Goal: Contribute content

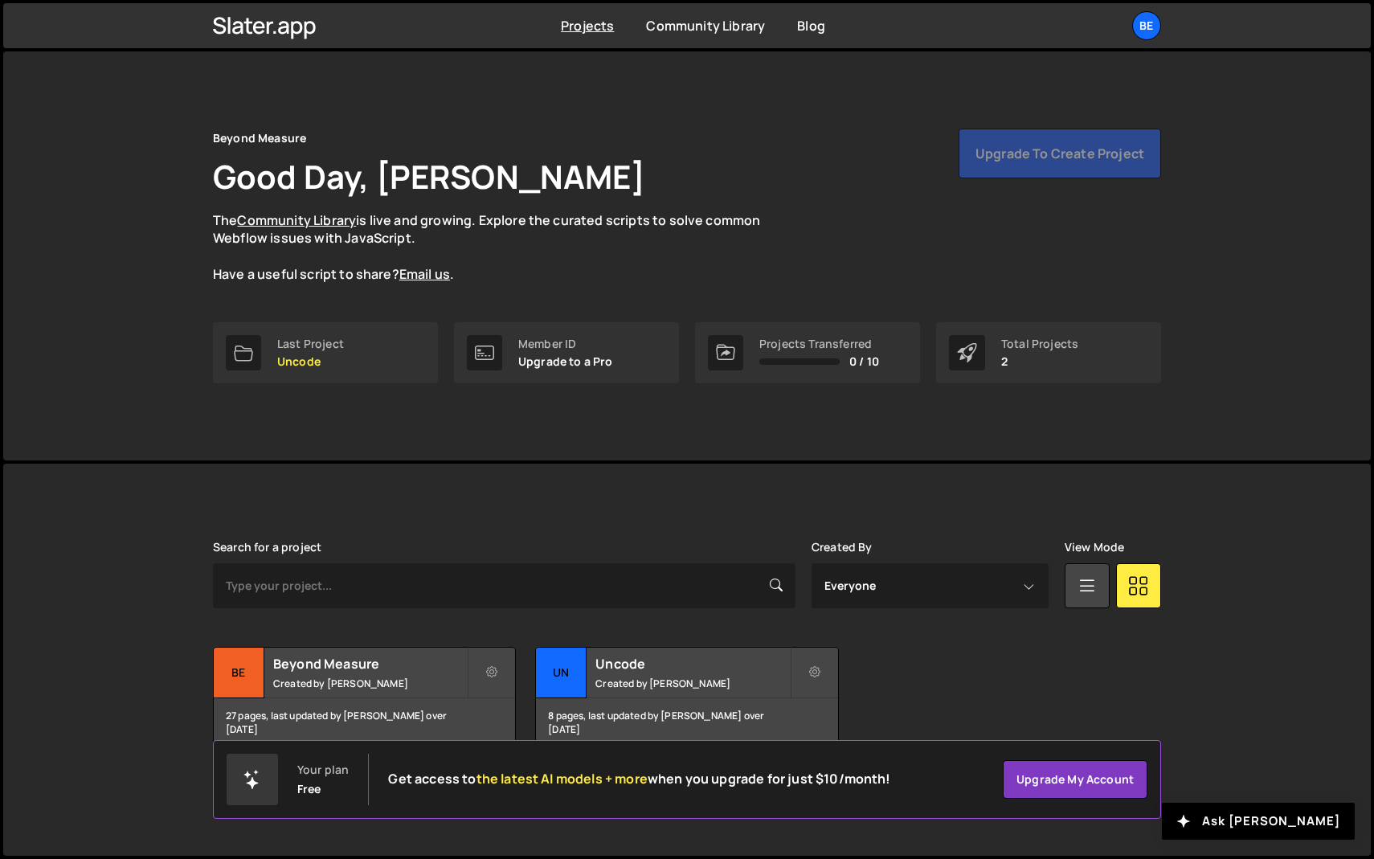
click at [1136, 41] on div "Projects Community Library Blog Be Your current team is Beyond Measure Projects…" at bounding box center [687, 25] width 996 height 45
click at [1141, 29] on div "Be" at bounding box center [1146, 25] width 29 height 29
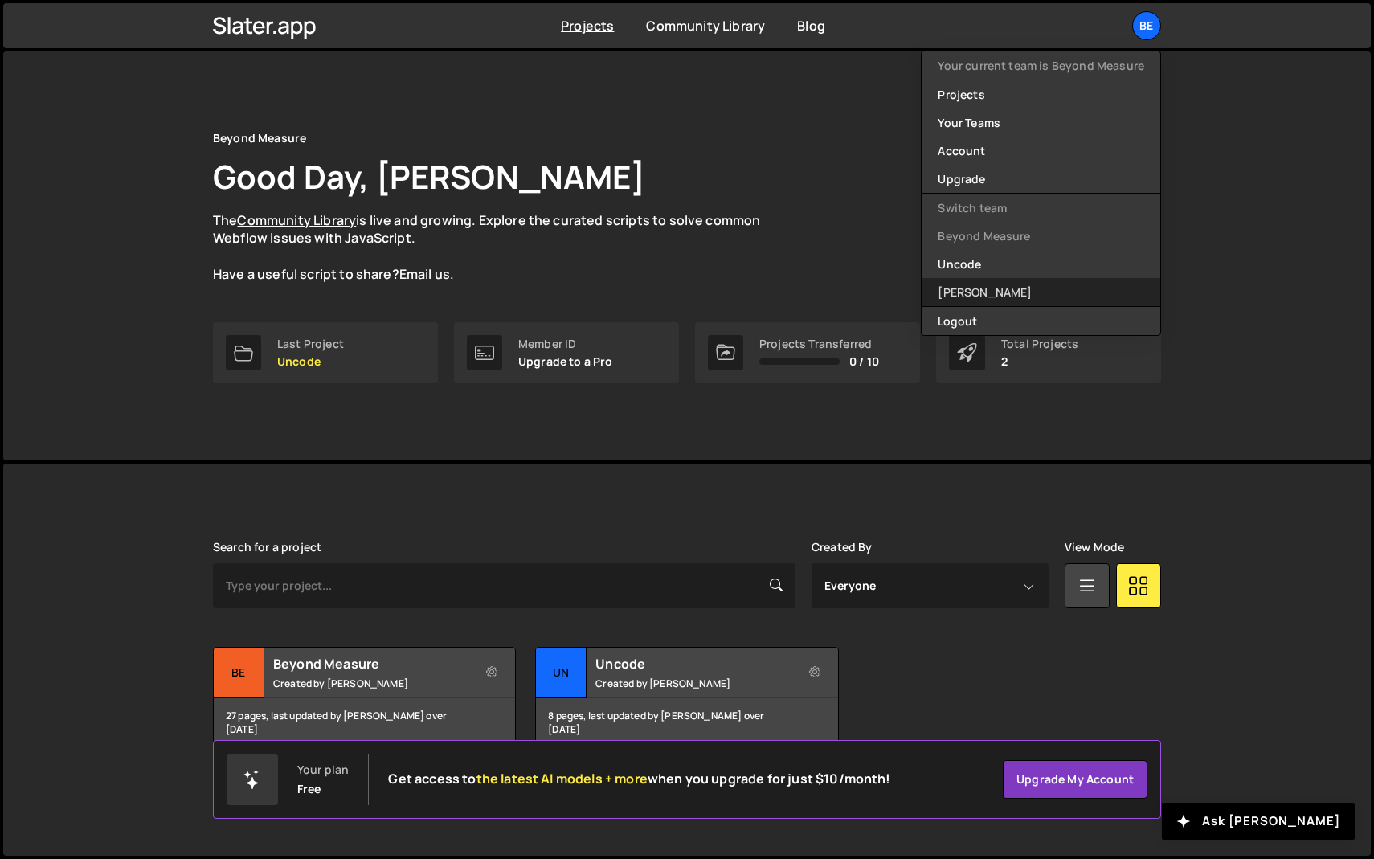
click at [968, 291] on link "[PERSON_NAME]" at bounding box center [1040, 292] width 239 height 28
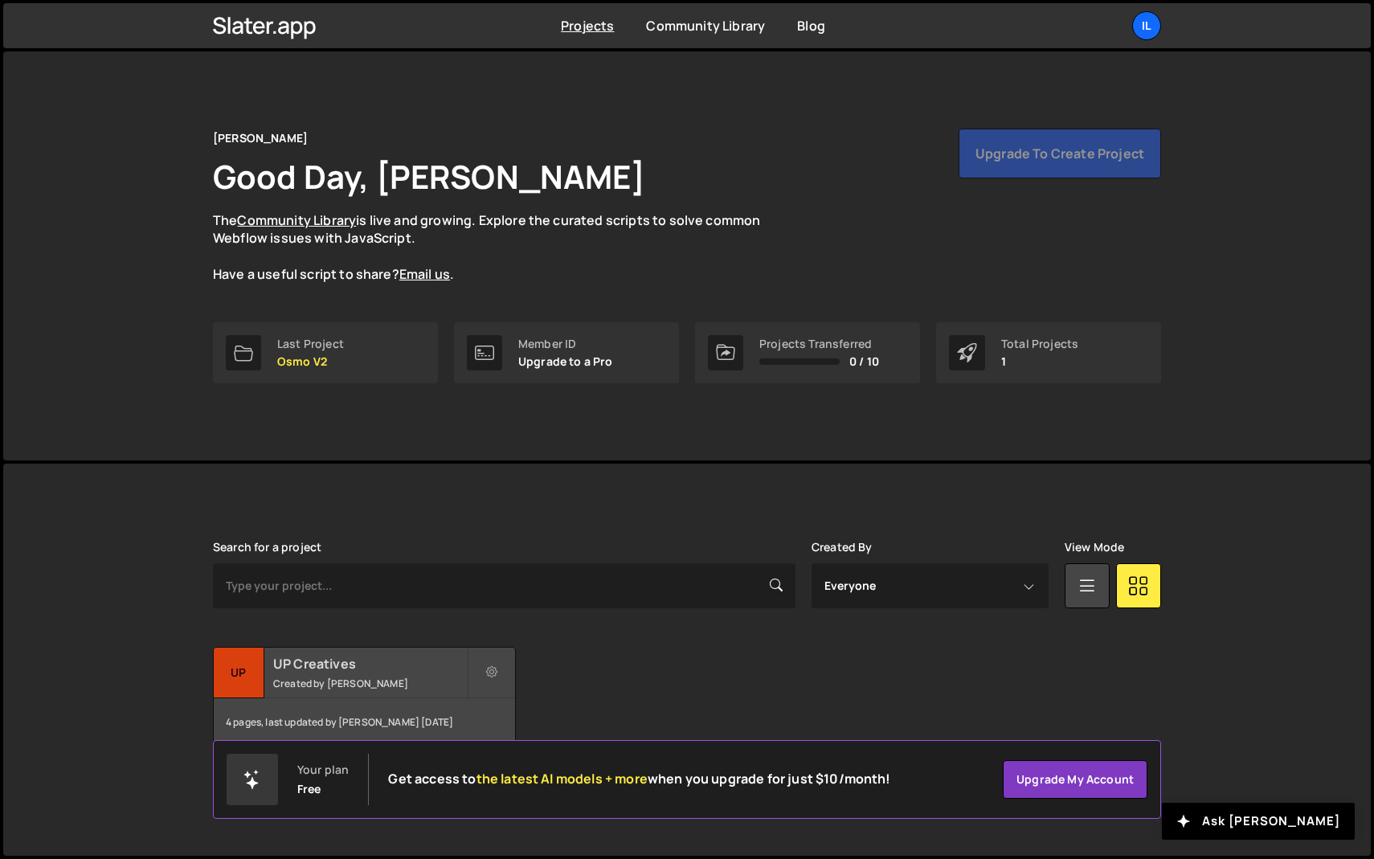
click at [308, 684] on small "Created by [PERSON_NAME]" at bounding box center [370, 683] width 194 height 14
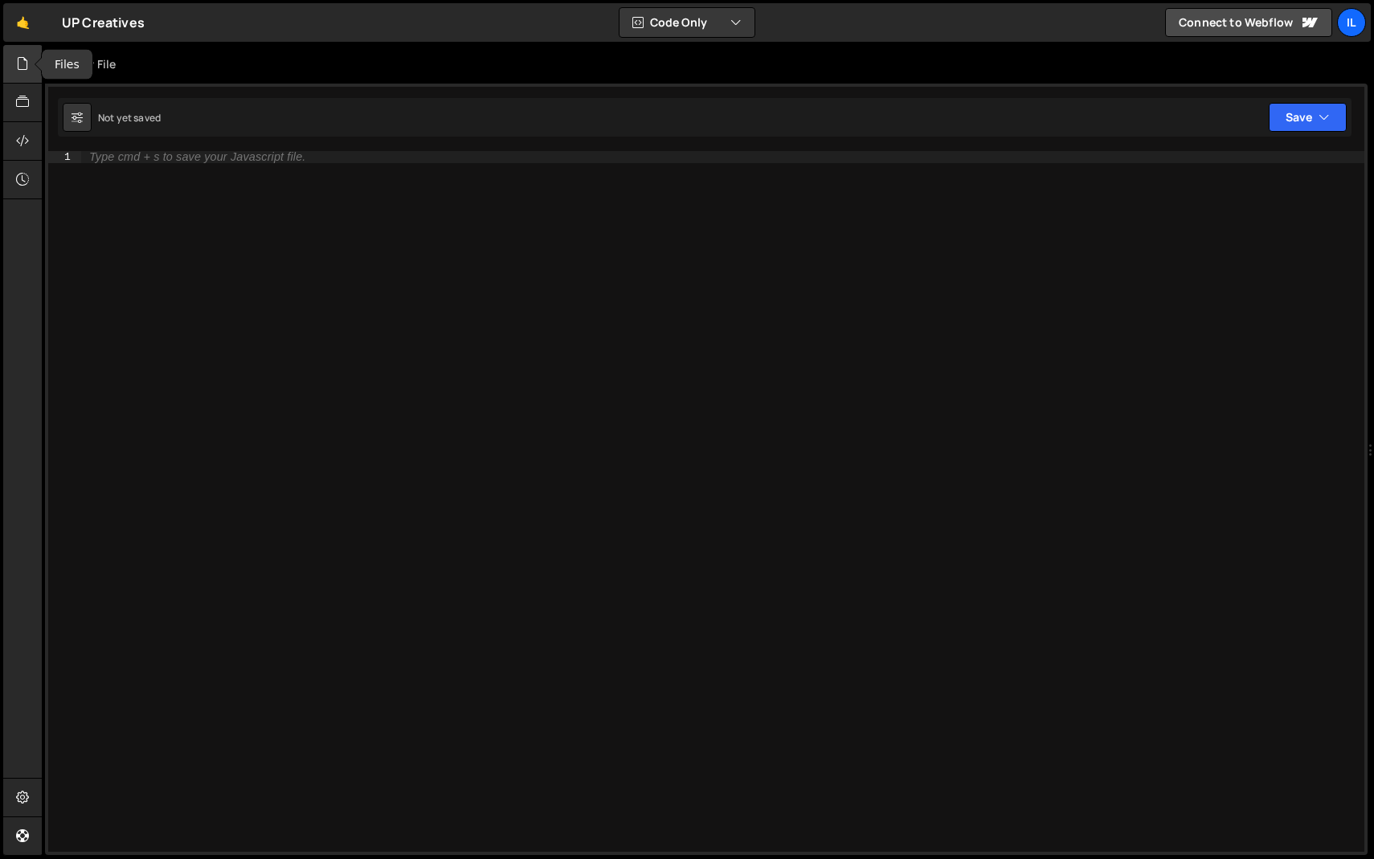
click at [32, 81] on div at bounding box center [22, 64] width 39 height 39
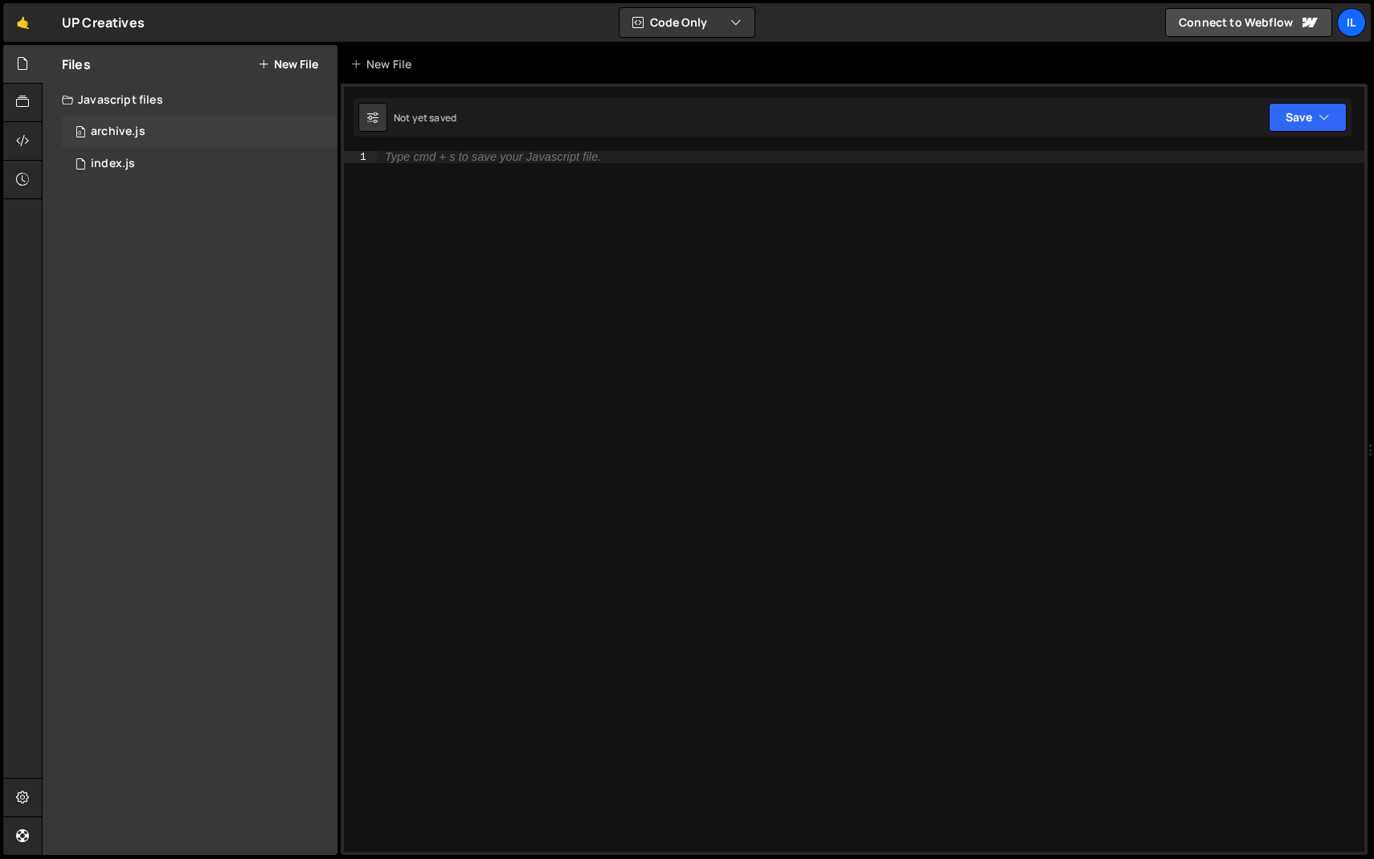
click at [141, 137] on div "archive.js" at bounding box center [118, 131] width 55 height 14
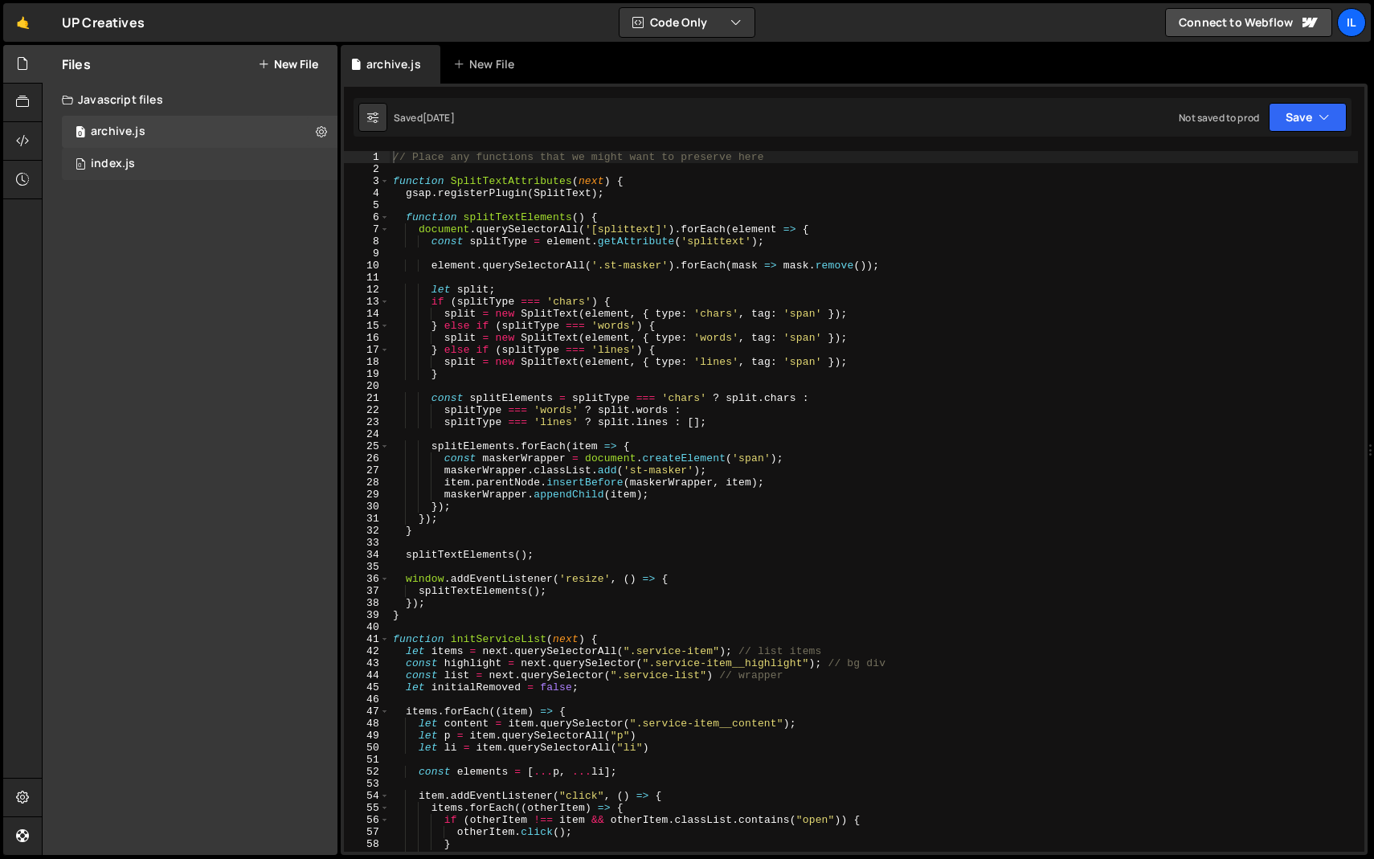
click at [132, 160] on div "index.js" at bounding box center [113, 164] width 44 height 14
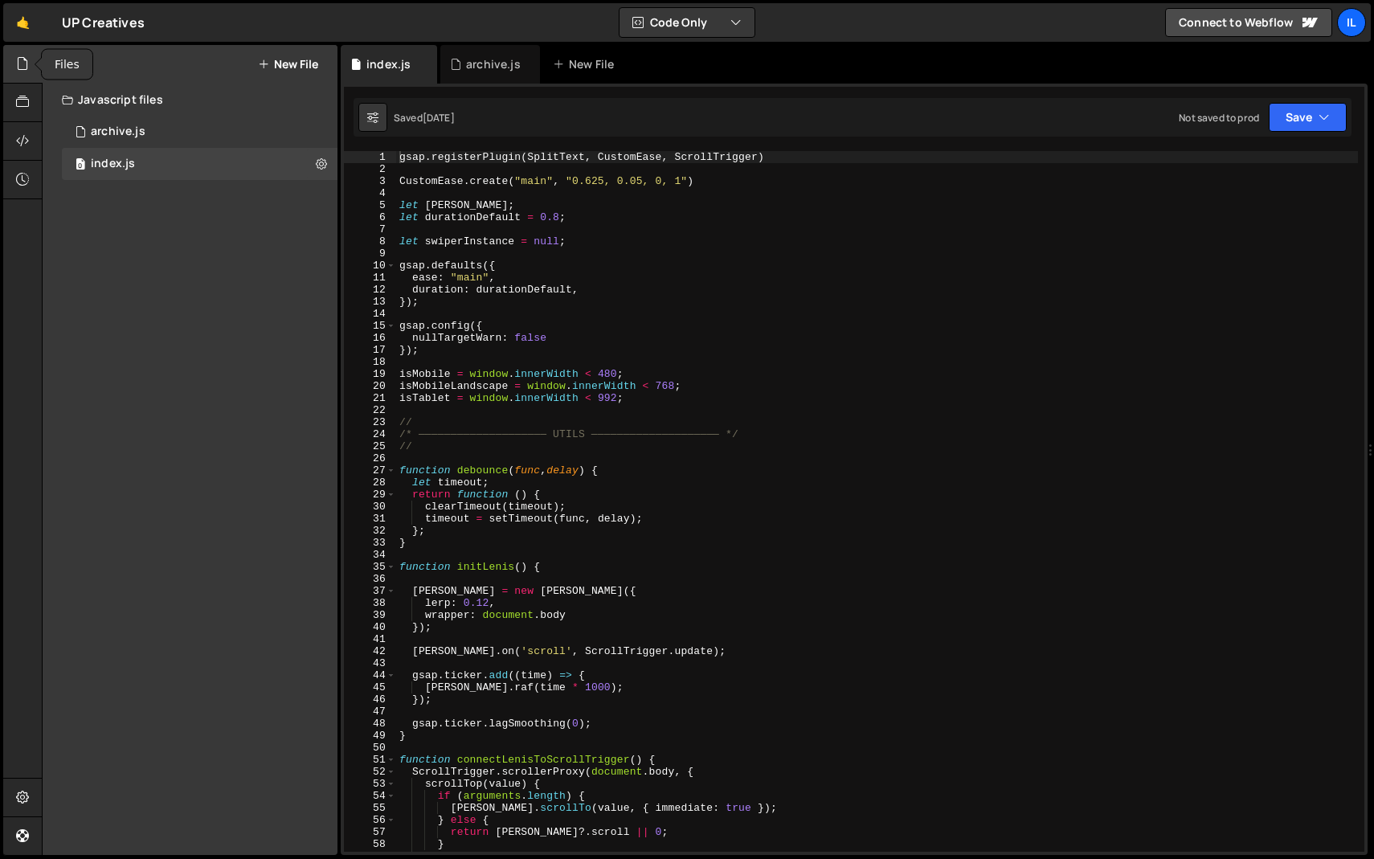
click at [17, 62] on icon at bounding box center [22, 64] width 13 height 18
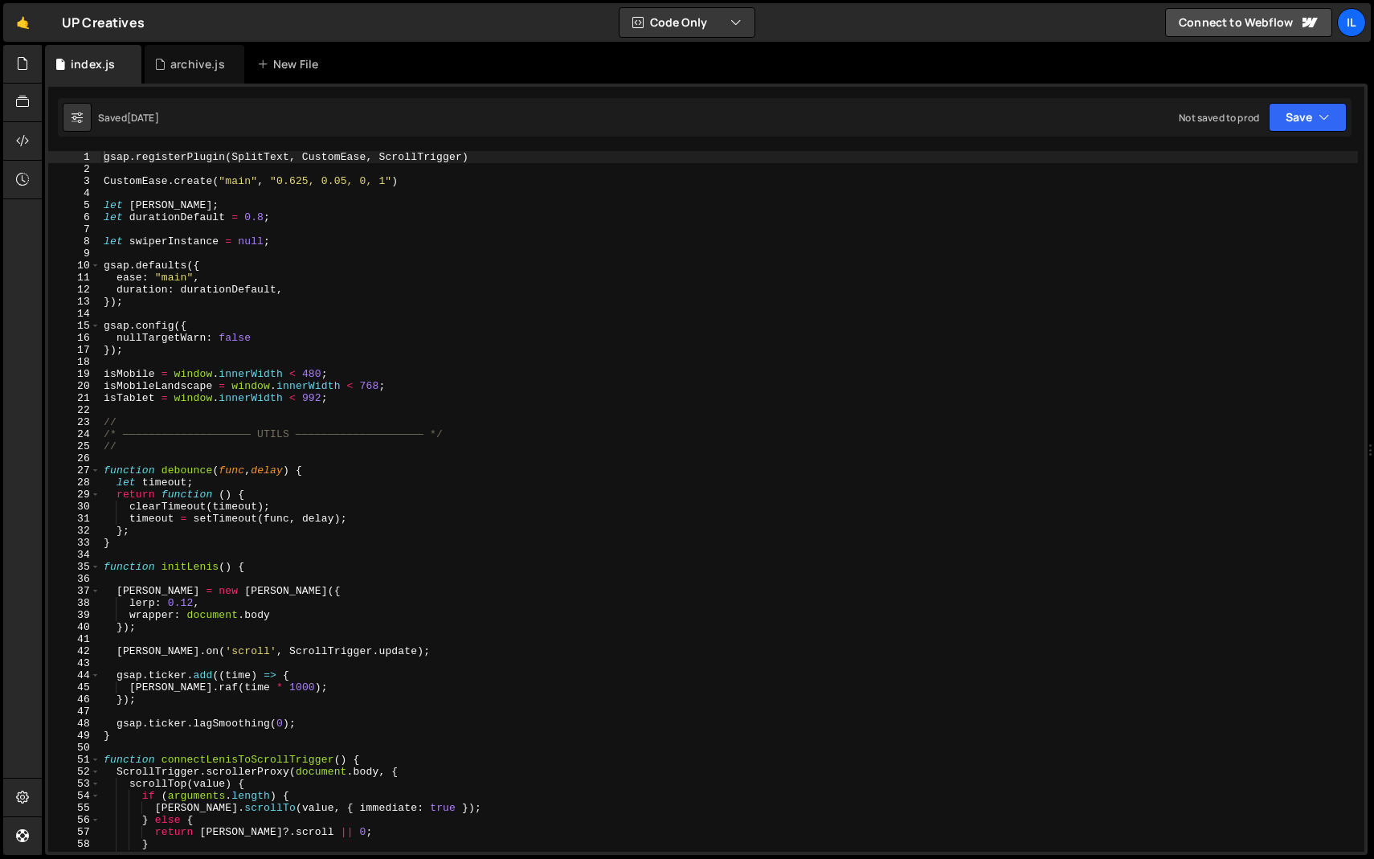
click at [277, 228] on div "gsap . registerPlugin ( SplitText , CustomEase , ScrollTrigger ) CustomEase . c…" at bounding box center [728, 513] width 1257 height 725
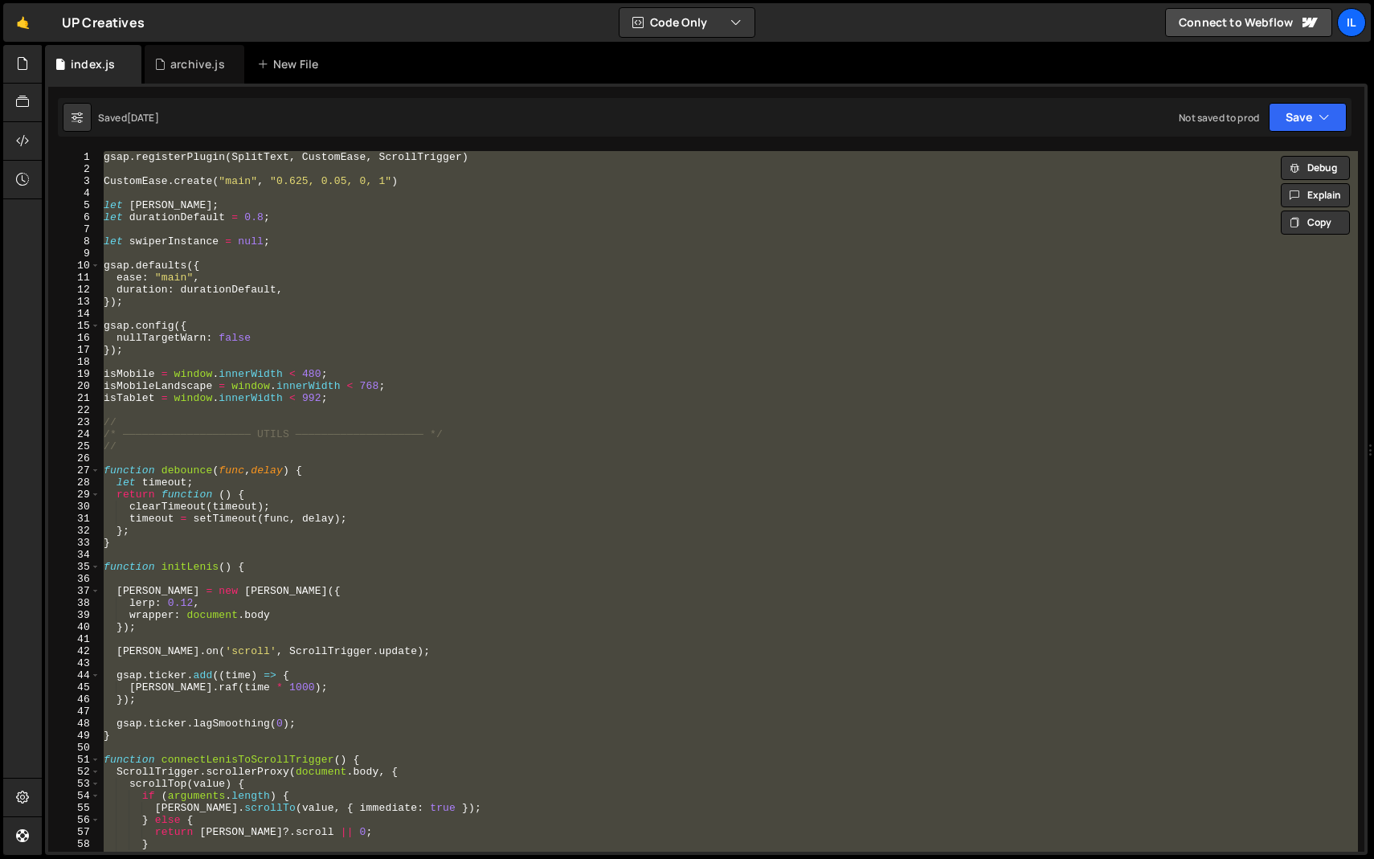
click at [321, 241] on div "gsap . registerPlugin ( SplitText , CustomEase , ScrollTrigger ) CustomEase . c…" at bounding box center [728, 501] width 1257 height 700
type textarea "let swiperInstance = null;"
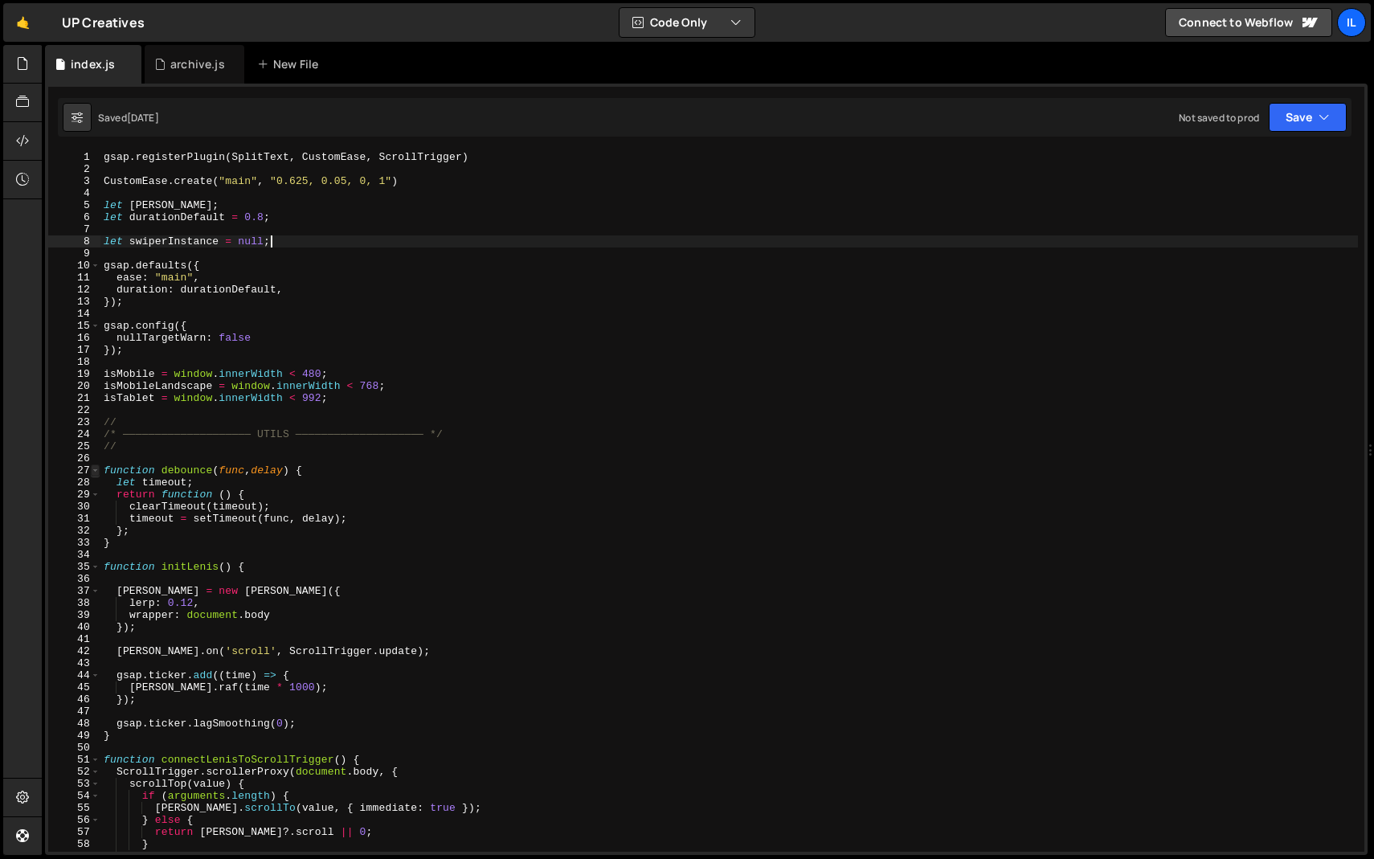
click at [96, 470] on span at bounding box center [95, 470] width 9 height 12
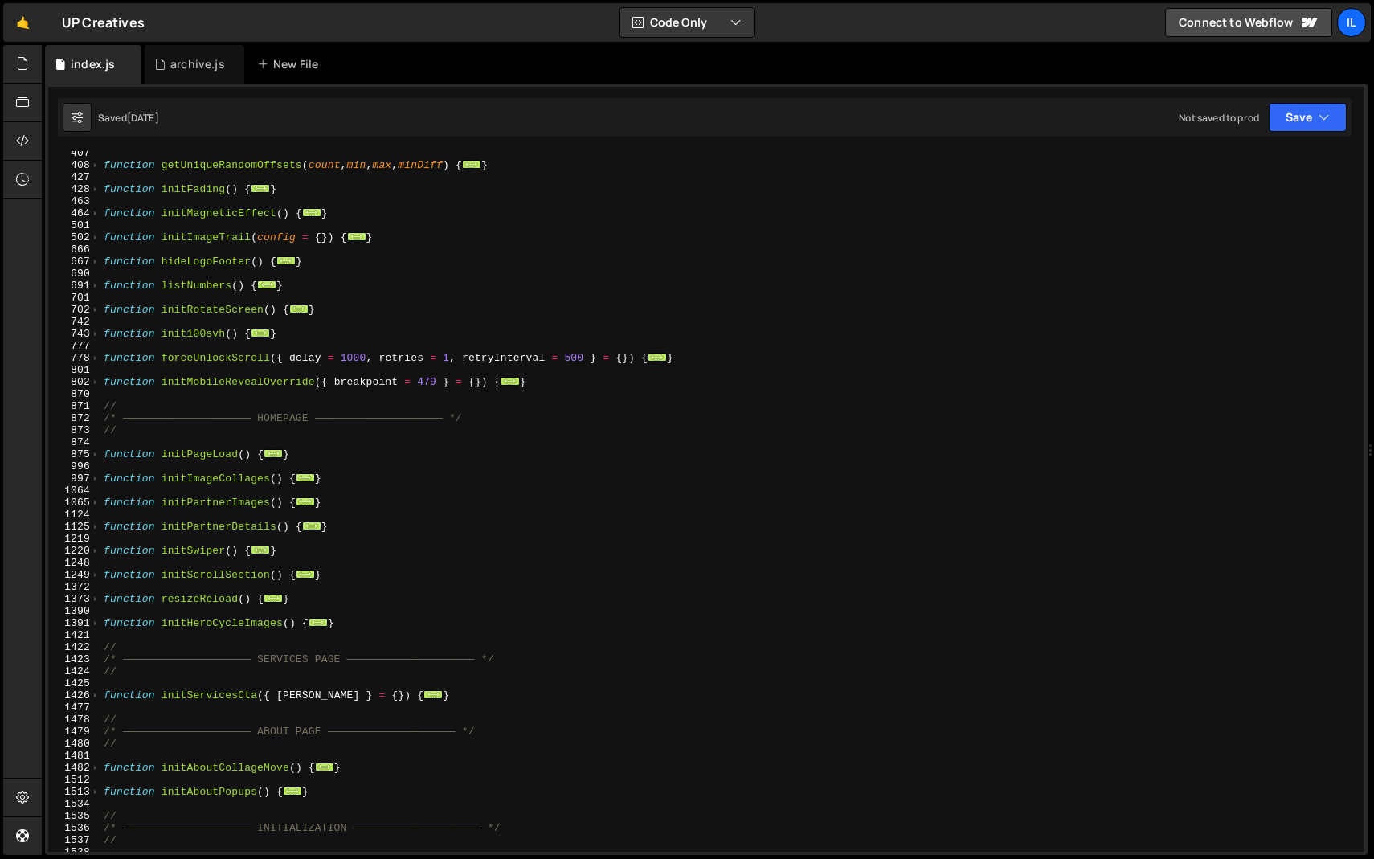
scroll to position [536, 0]
click at [176, 394] on div "function getUniqueRandomOffsets ( count , min , max , minDiff ) { ... } functio…" at bounding box center [728, 507] width 1257 height 725
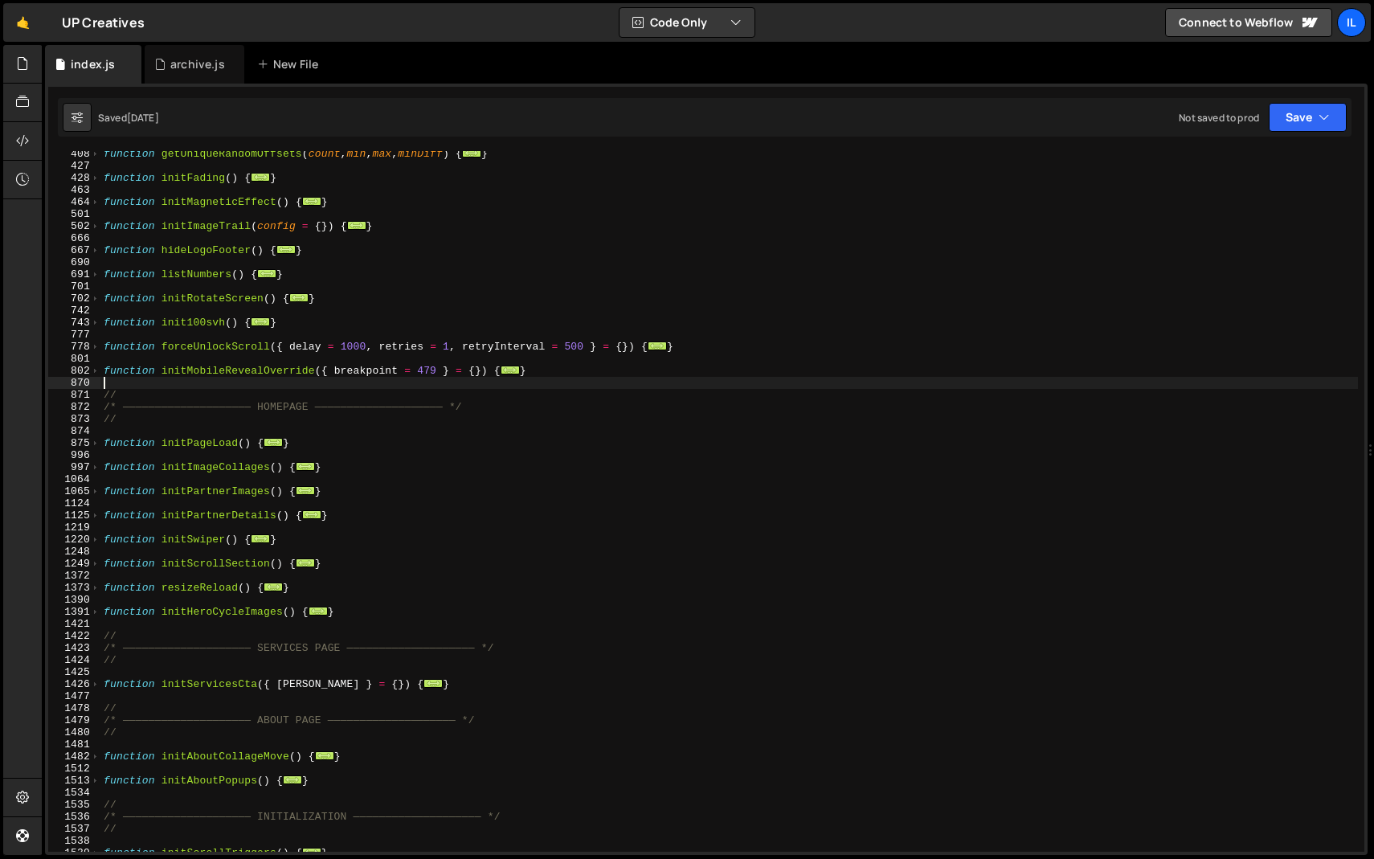
scroll to position [569, 0]
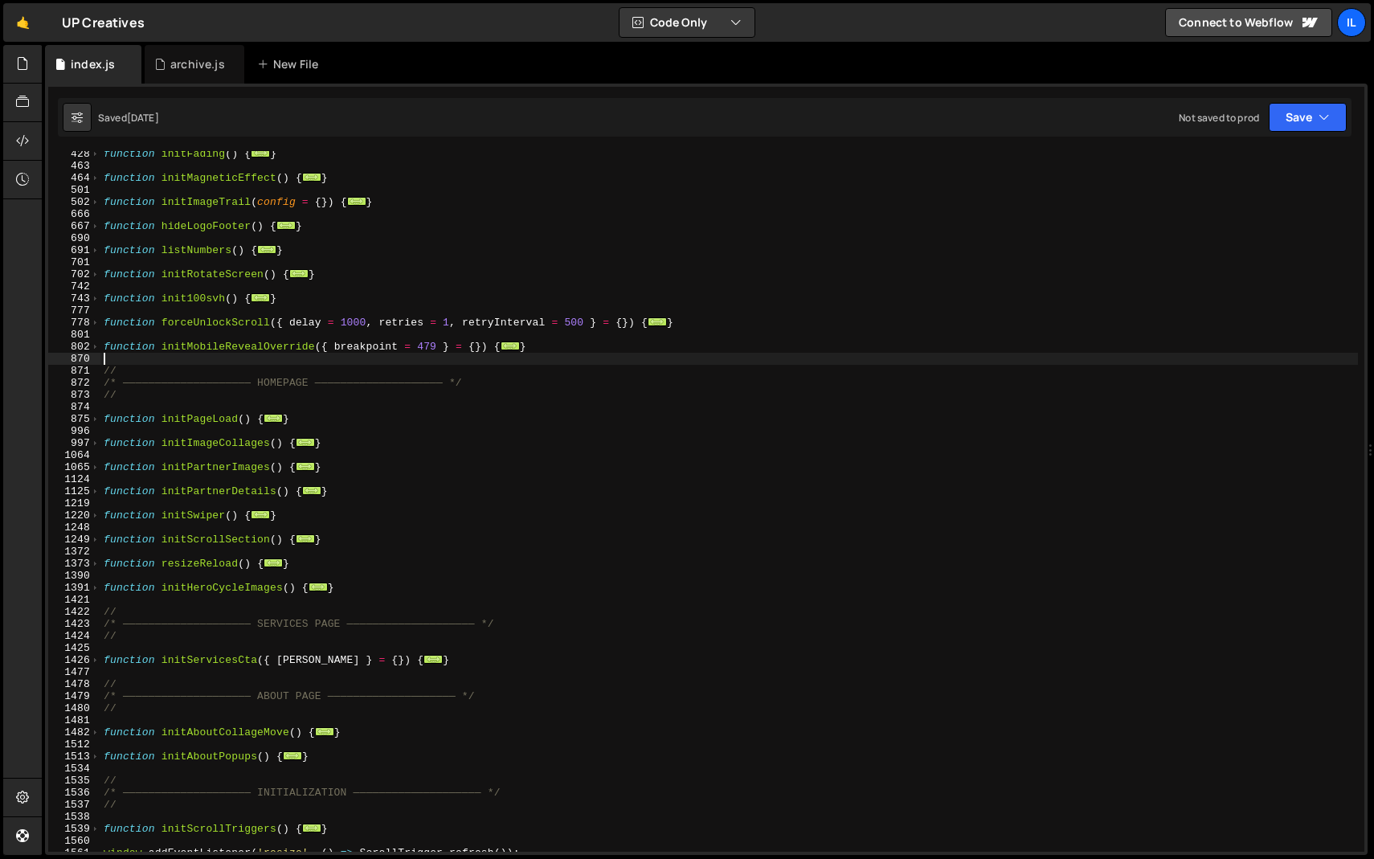
click at [189, 602] on div "function initFading ( ) { ... } function initMagneticEffect ( ) { ... } functio…" at bounding box center [728, 510] width 1257 height 725
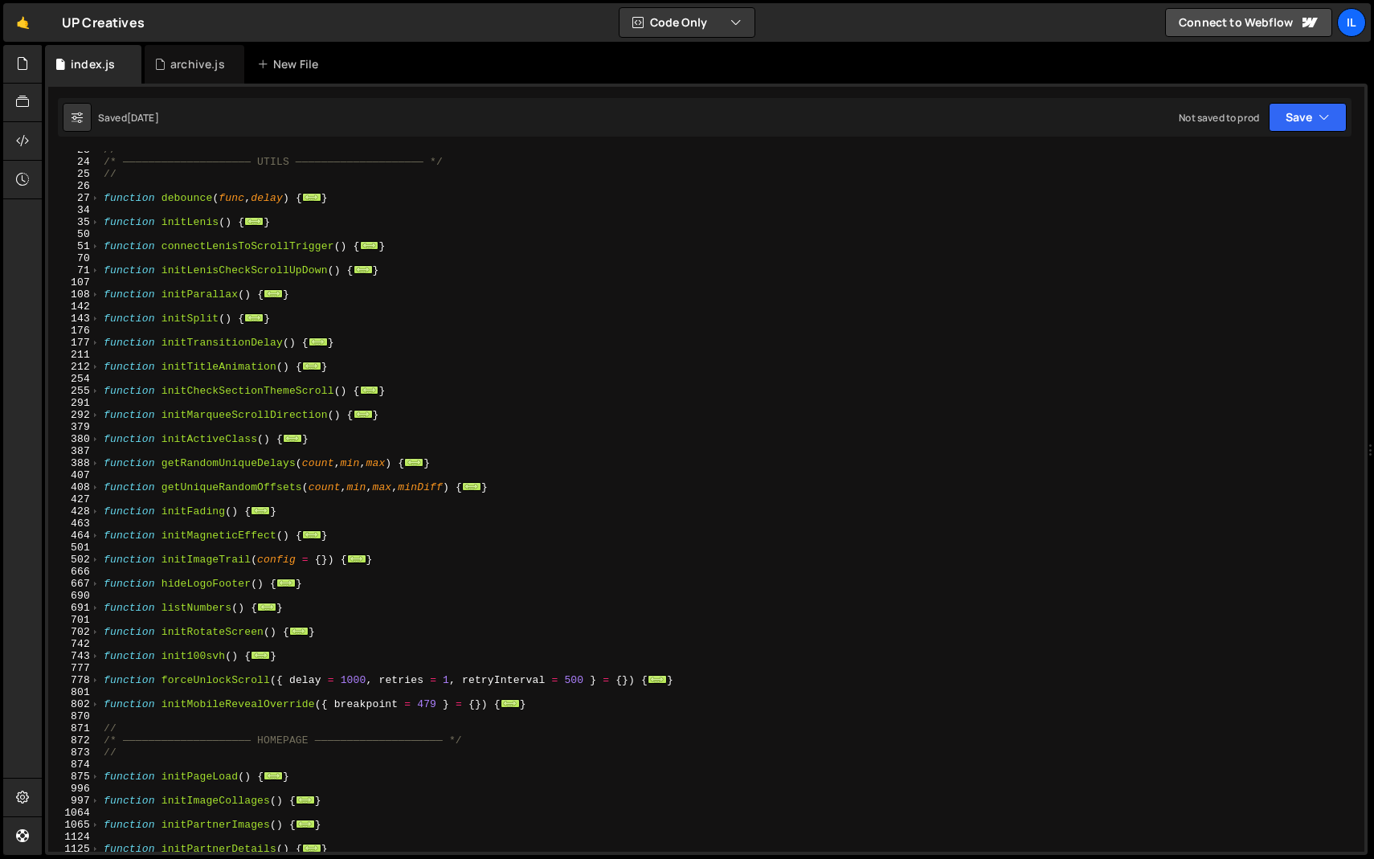
scroll to position [204, 0]
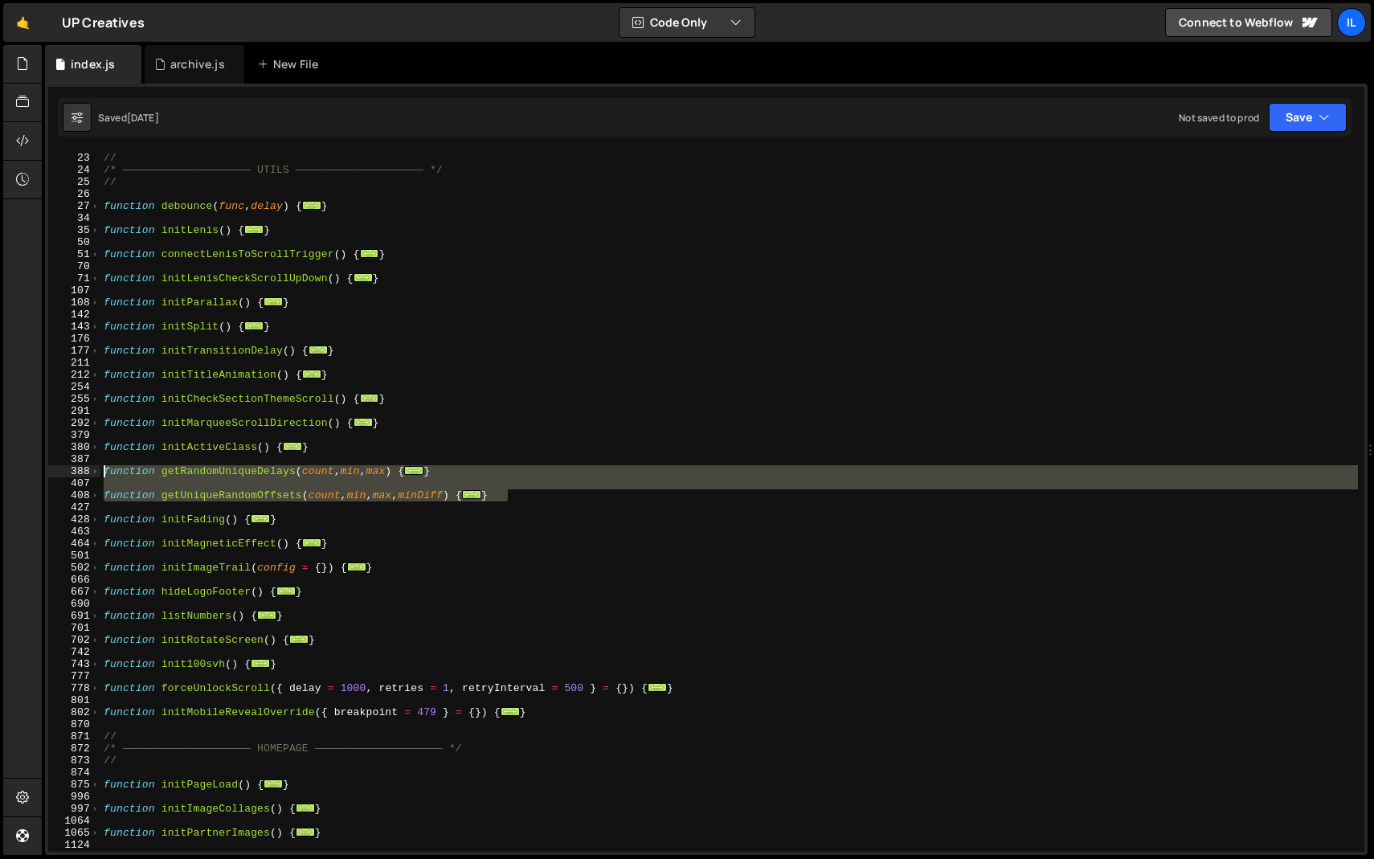
drag, startPoint x: 529, startPoint y: 494, endPoint x: 24, endPoint y: 469, distance: 505.8
click at [24, 469] on div "Hold on a sec... Are you certain you wish to leave this page? Any changes you'v…" at bounding box center [687, 429] width 1374 height 859
type textarea "function getRandomUniqueDelays(count, min, max) { // Returns an array of unique…"
click at [165, 477] on div "// /* ———————————————————— UTILS ———————————————————— */ // function debounce (…" at bounding box center [728, 501] width 1257 height 700
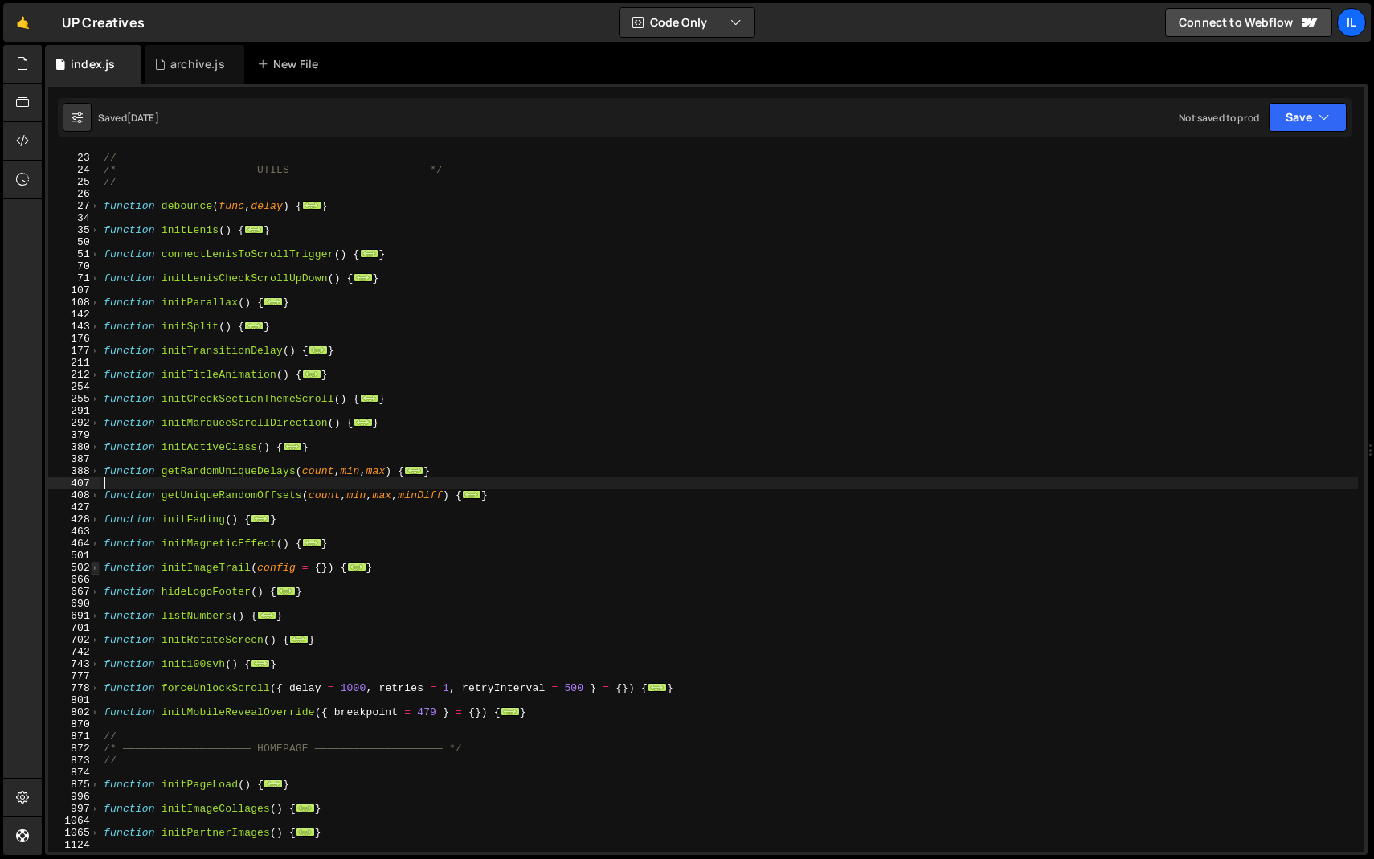
click at [99, 568] on span at bounding box center [95, 567] width 9 height 12
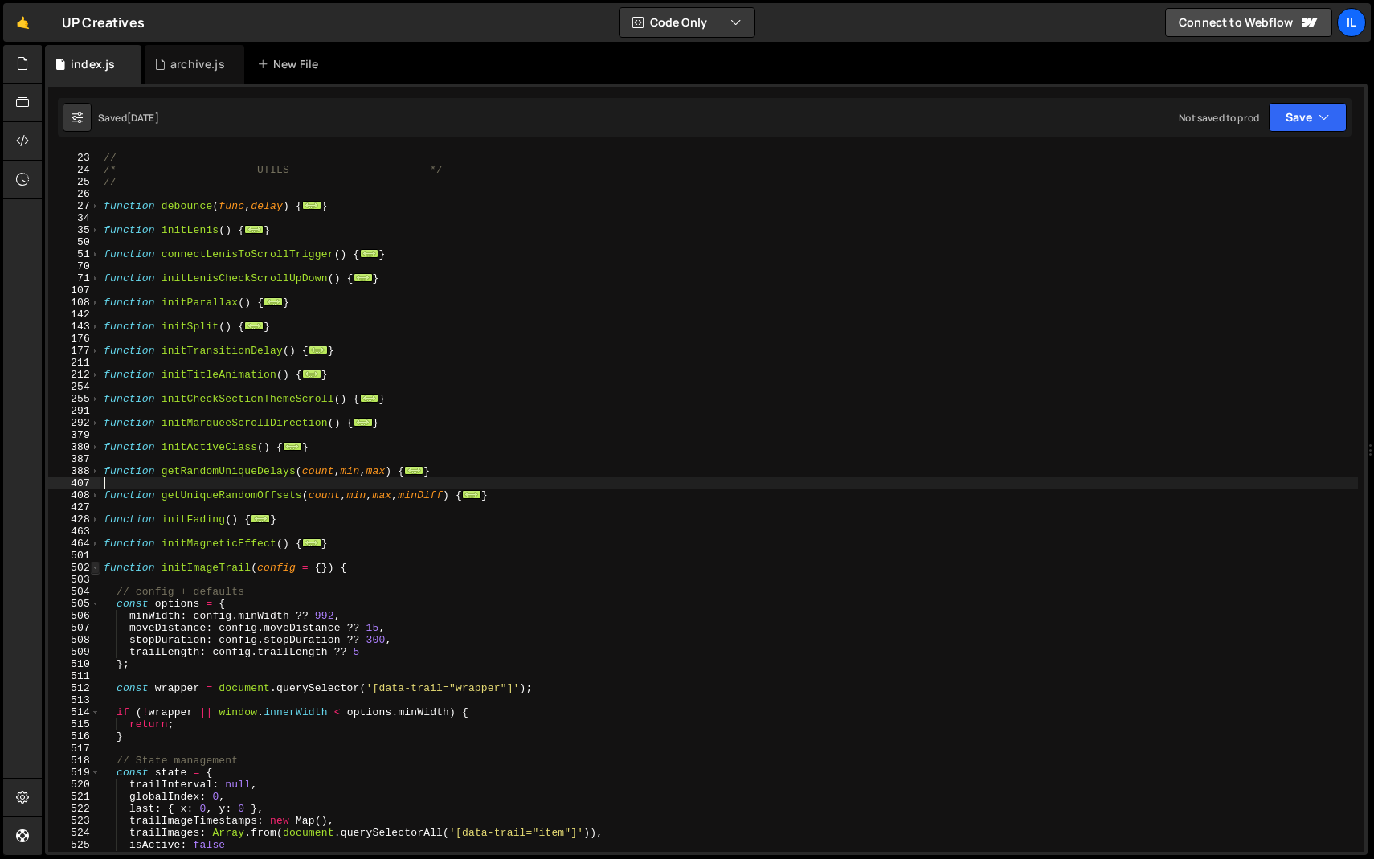
click at [99, 568] on span at bounding box center [95, 567] width 9 height 12
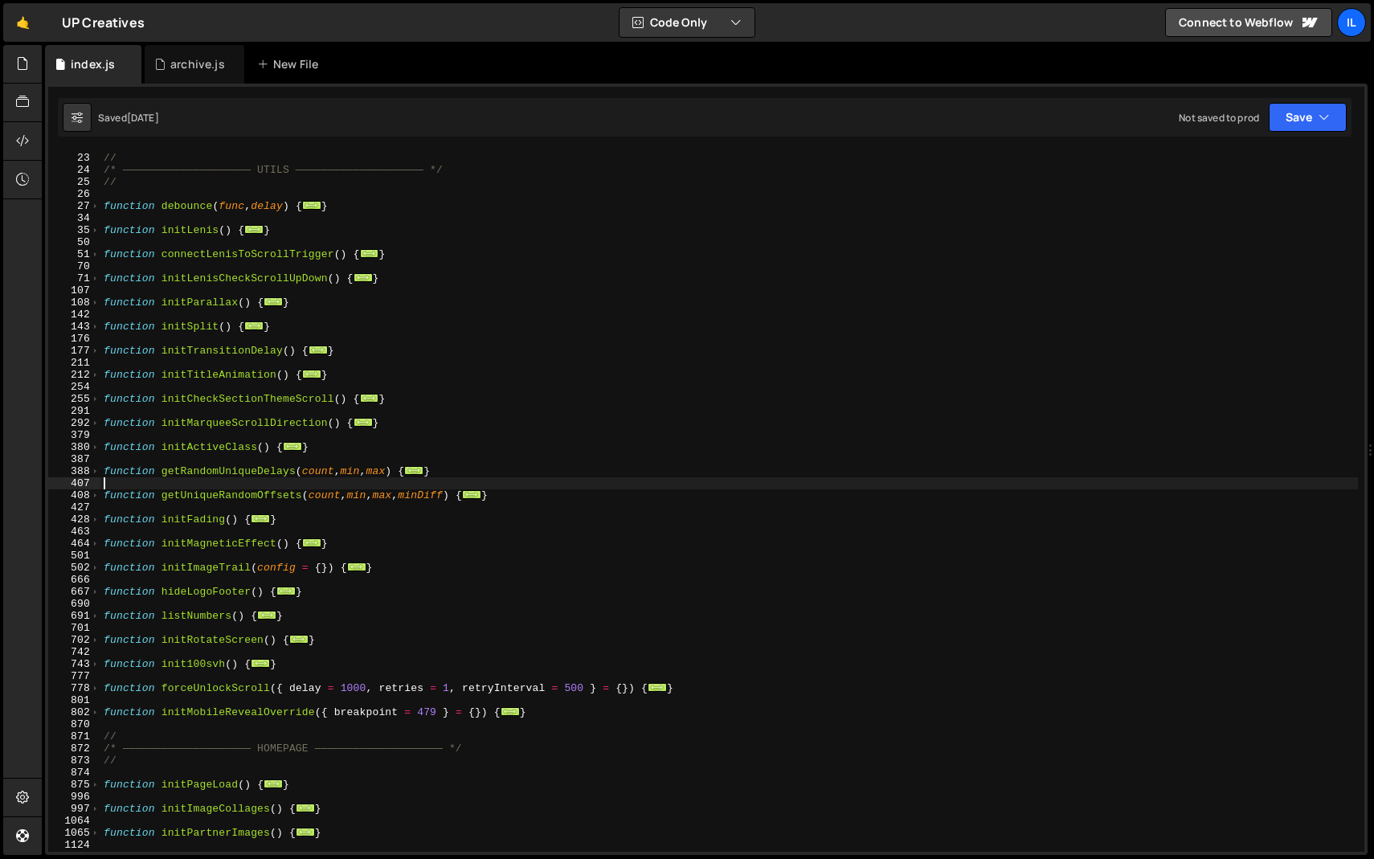
click at [247, 506] on div "// /* ———————————————————— UTILS ———————————————————— */ // function debounce (…" at bounding box center [728, 502] width 1257 height 725
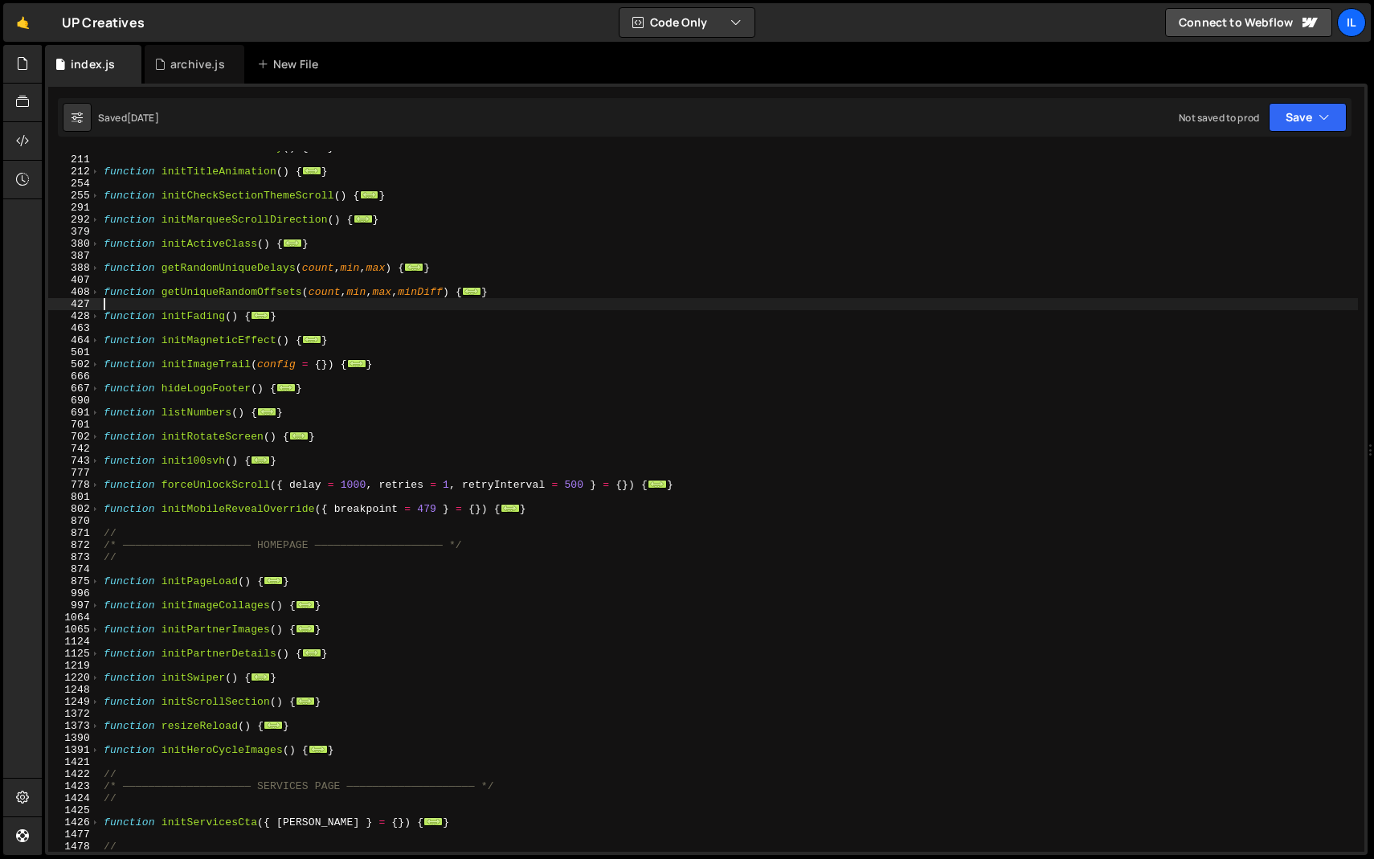
scroll to position [407, 0]
click at [96, 607] on span at bounding box center [95, 605] width 9 height 12
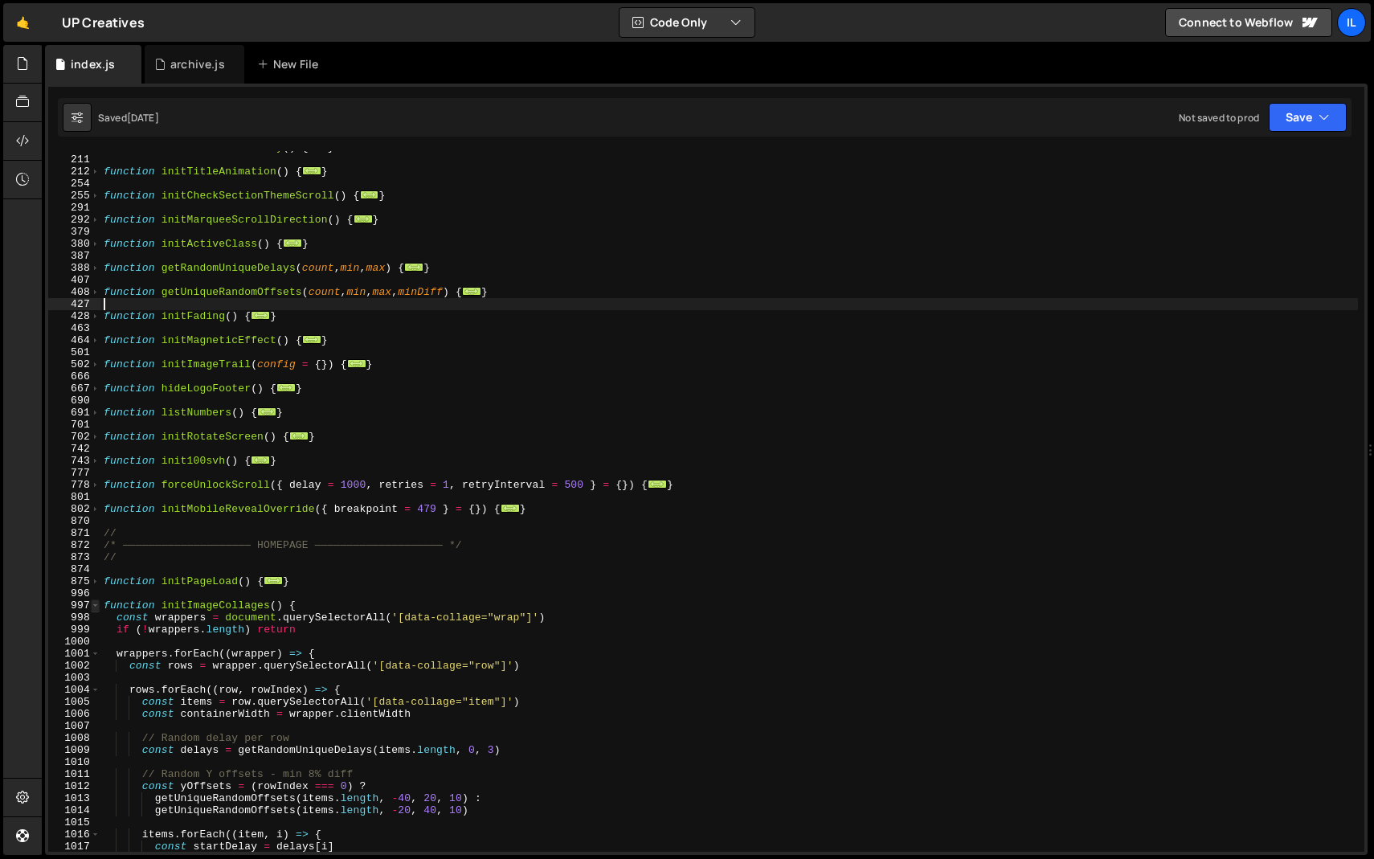
click at [96, 607] on span at bounding box center [95, 605] width 9 height 12
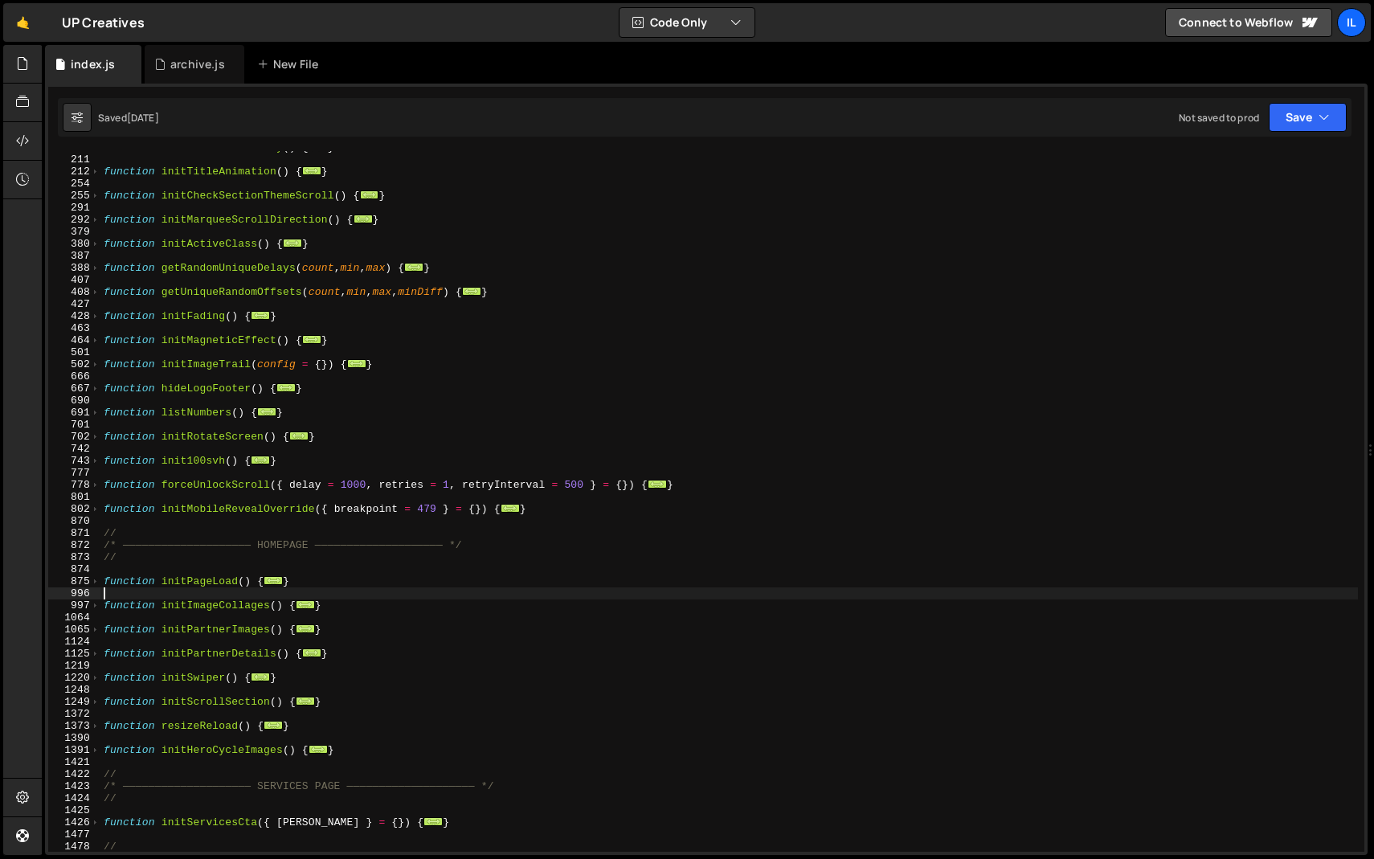
drag, startPoint x: 352, startPoint y: 598, endPoint x: 182, endPoint y: 601, distance: 170.3
click at [182, 601] on div "function initTransitionDelay ( ) { ... } function initTitleAnimation ( ) { ... …" at bounding box center [728, 503] width 1257 height 725
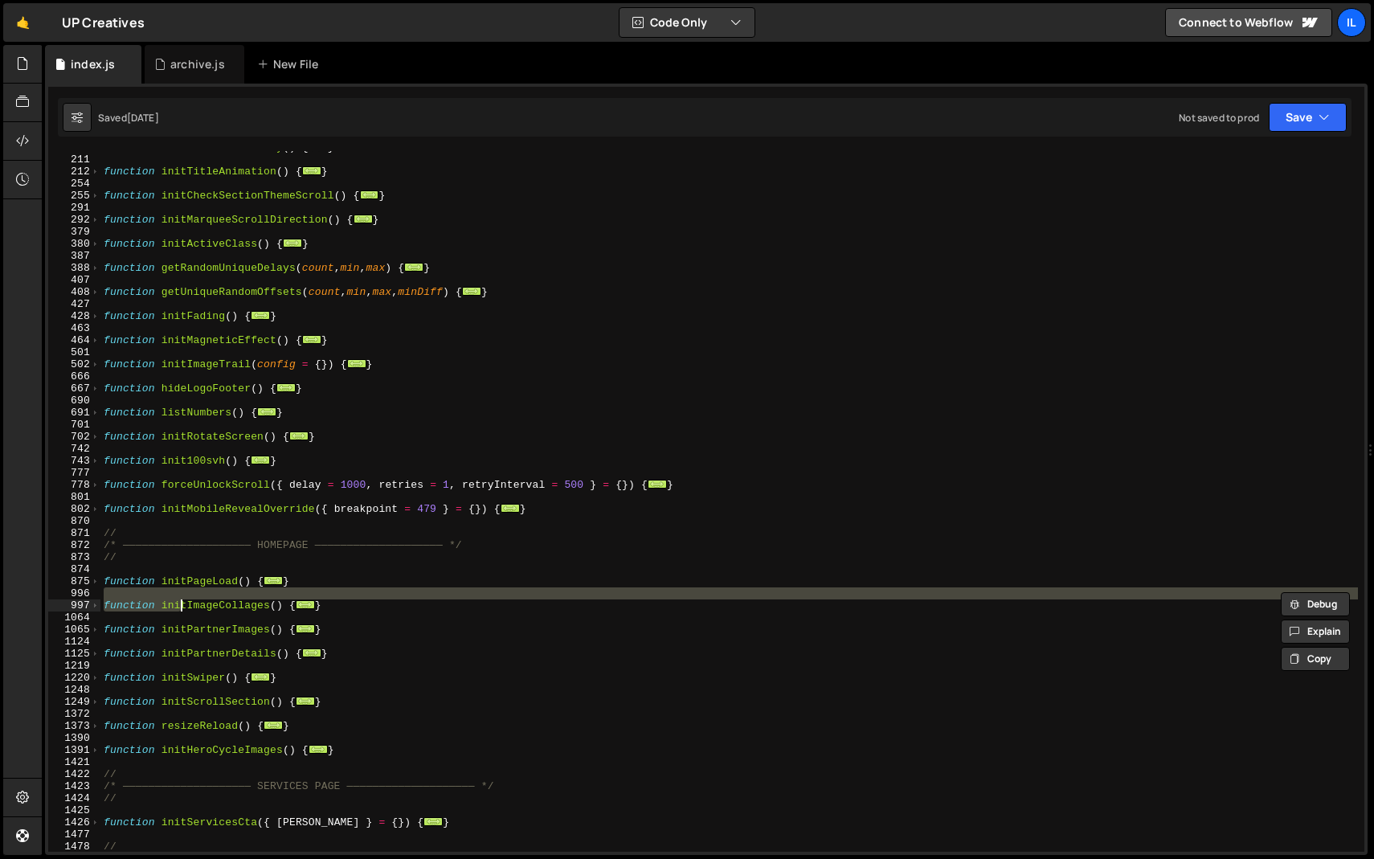
click at [356, 601] on div "function initTransitionDelay ( ) { ... } function initTitleAnimation ( ) { ... …" at bounding box center [728, 503] width 1257 height 725
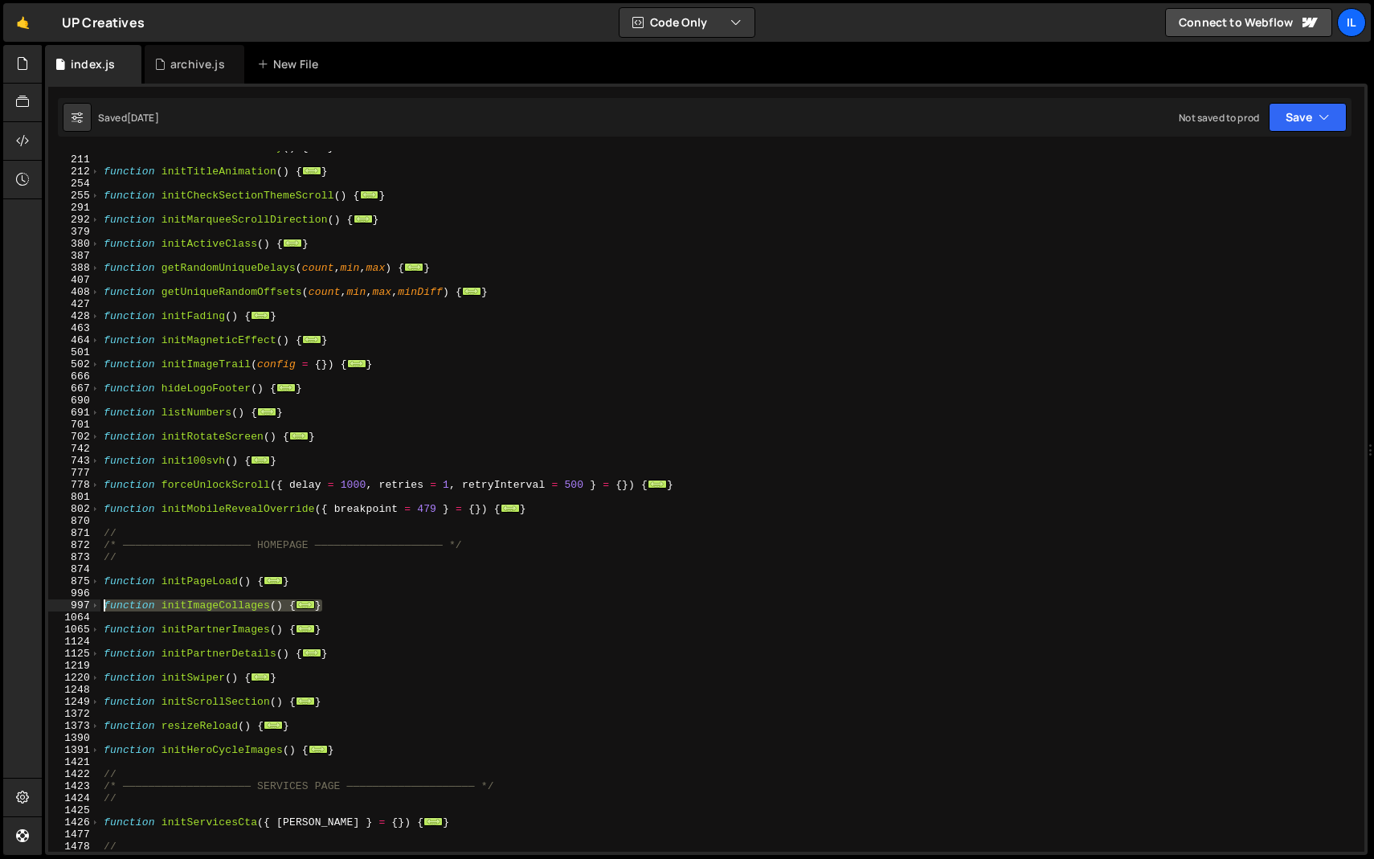
drag, startPoint x: 350, startPoint y: 603, endPoint x: 49, endPoint y: 603, distance: 301.2
click at [49, 603] on div "} 177 211 212 254 255 291 292 379 380 387 388 407 408 427 428 463 464 501 502 6…" at bounding box center [706, 501] width 1316 height 700
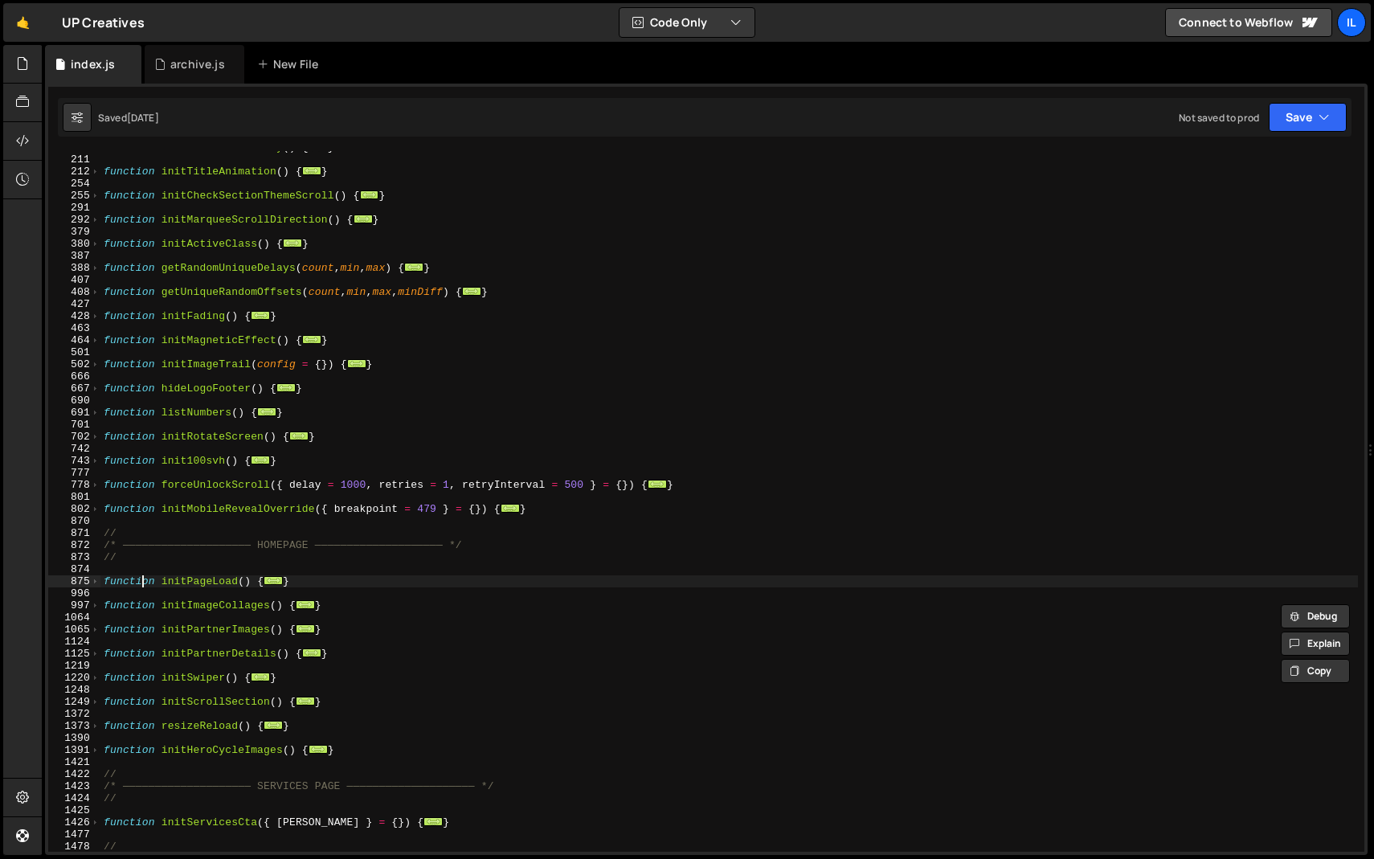
click at [143, 584] on div "function initTransitionDelay ( ) { ... } function initTitleAnimation ( ) { ... …" at bounding box center [728, 503] width 1257 height 725
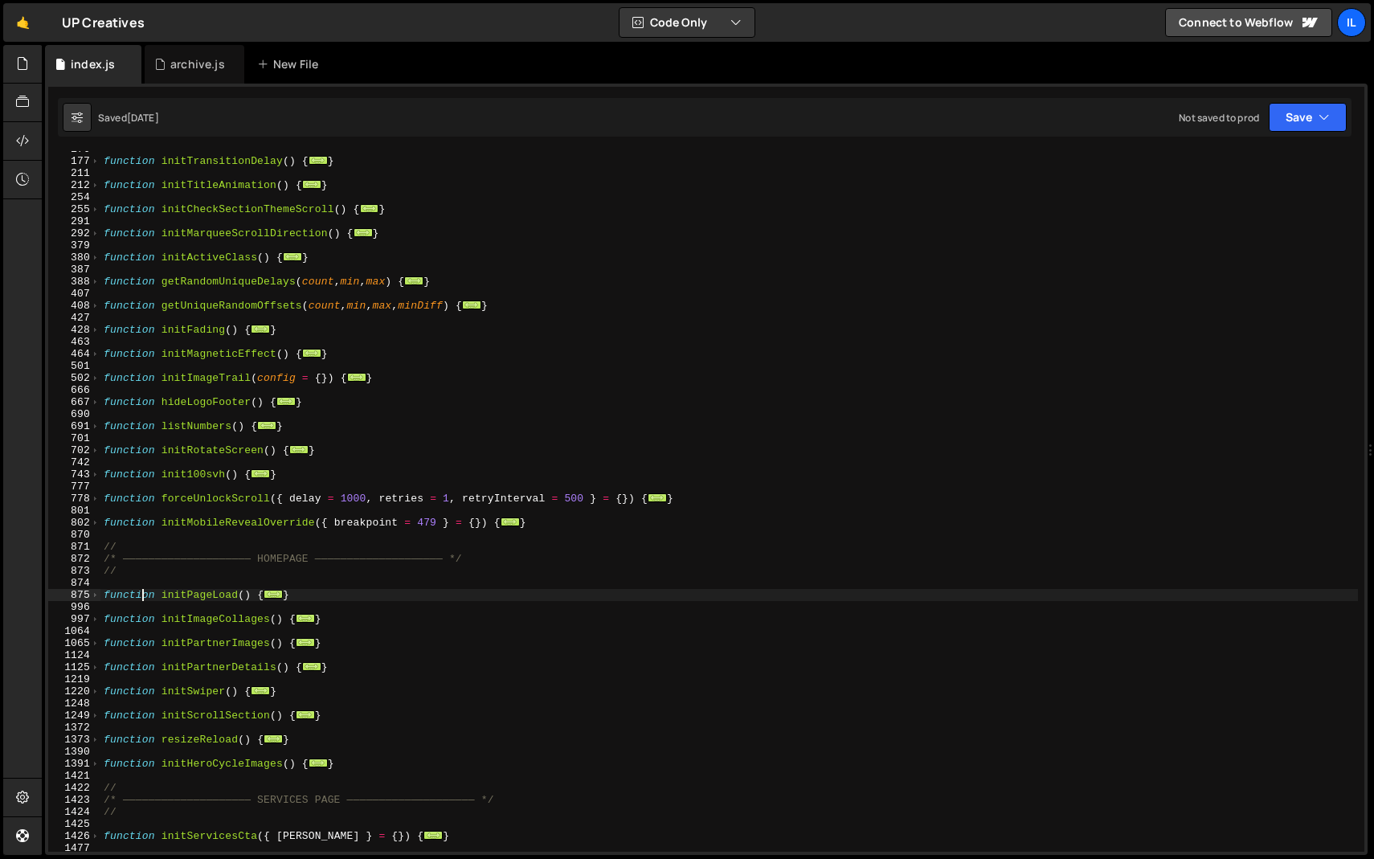
scroll to position [393, 0]
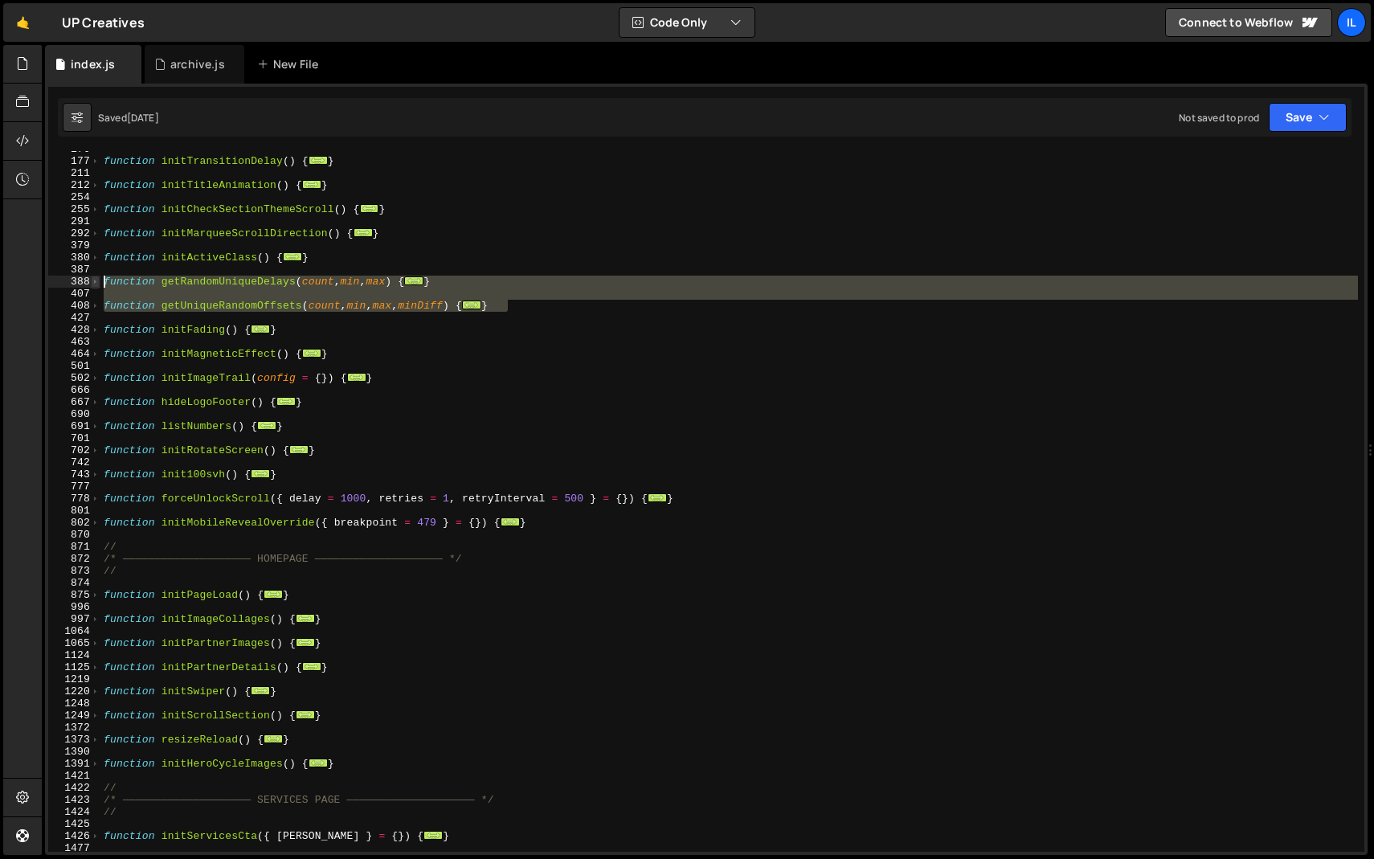
drag, startPoint x: 525, startPoint y: 302, endPoint x: 96, endPoint y: 282, distance: 430.2
click at [96, 282] on div "function initPageLoad() { 176 177 211 212 254 255 291 292 379 380 387 388 407 4…" at bounding box center [706, 501] width 1316 height 700
type textarea "function getRandomUniqueDelays(count, min, max) { // Returns an array of unique…"
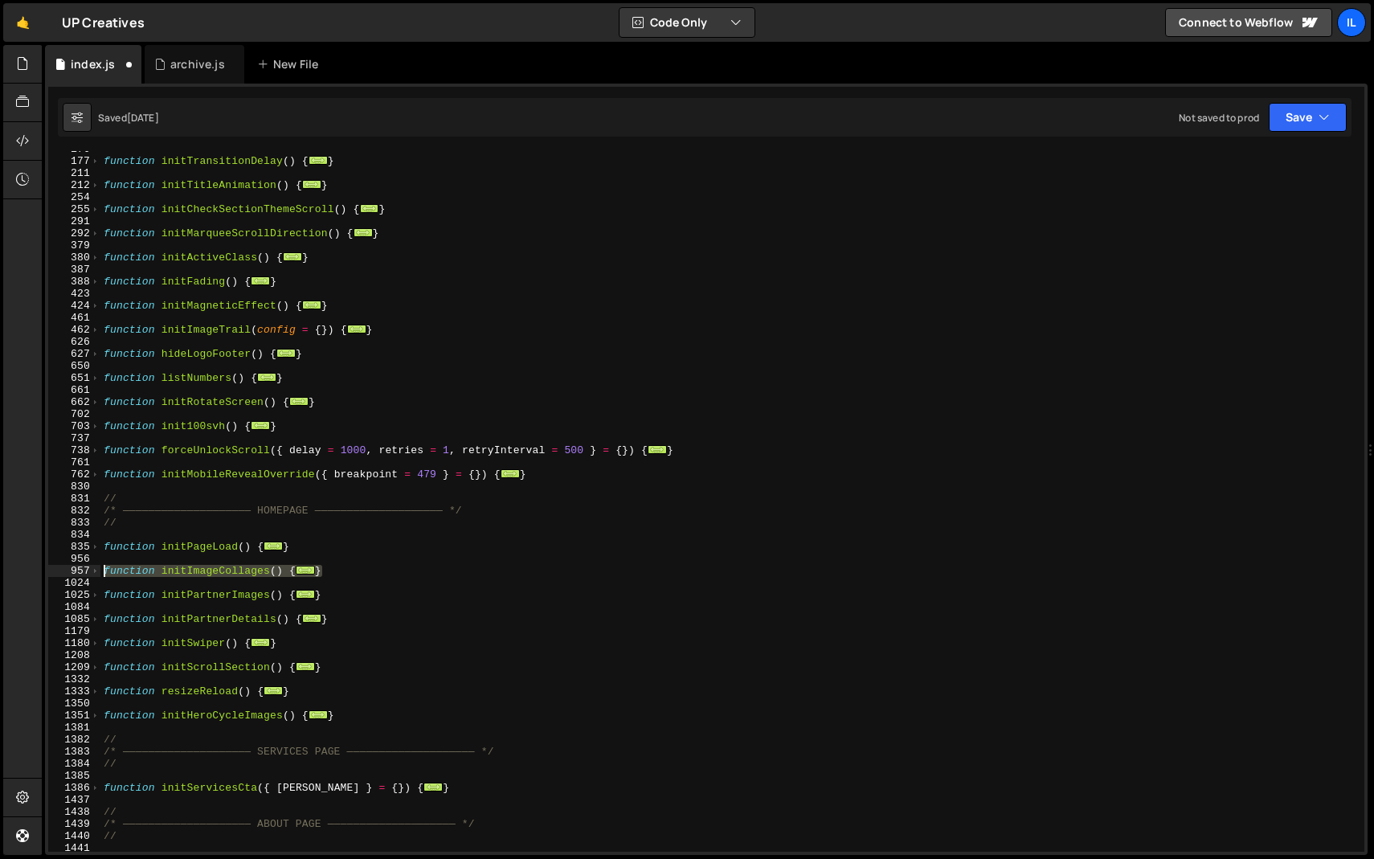
drag, startPoint x: 346, startPoint y: 571, endPoint x: 0, endPoint y: 568, distance: 346.2
click at [0, 568] on div "Hold on a sec... Are you certain you wish to leave this page? Any changes you'v…" at bounding box center [687, 429] width 1374 height 859
paste textarea "}"
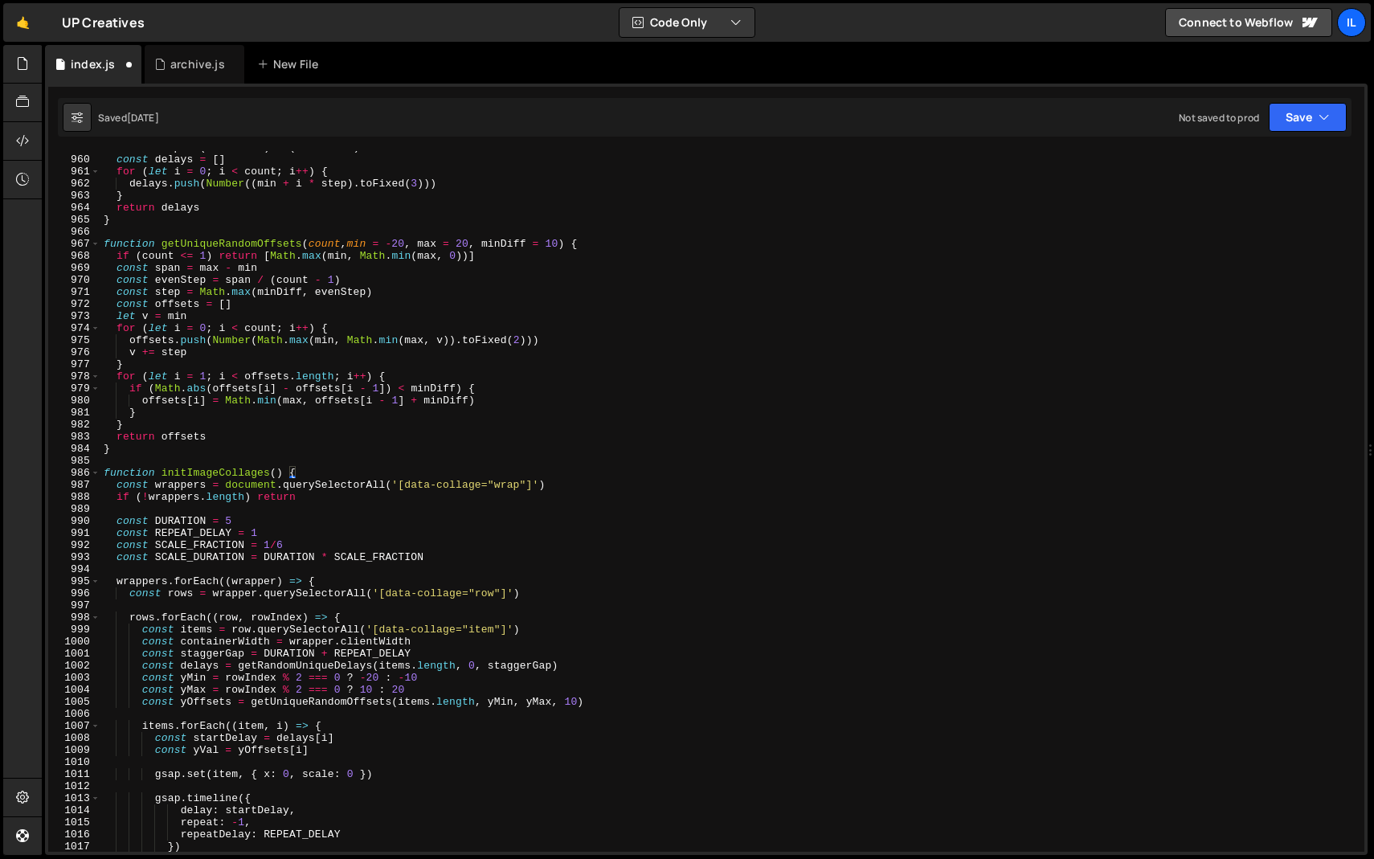
scroll to position [12313, 0]
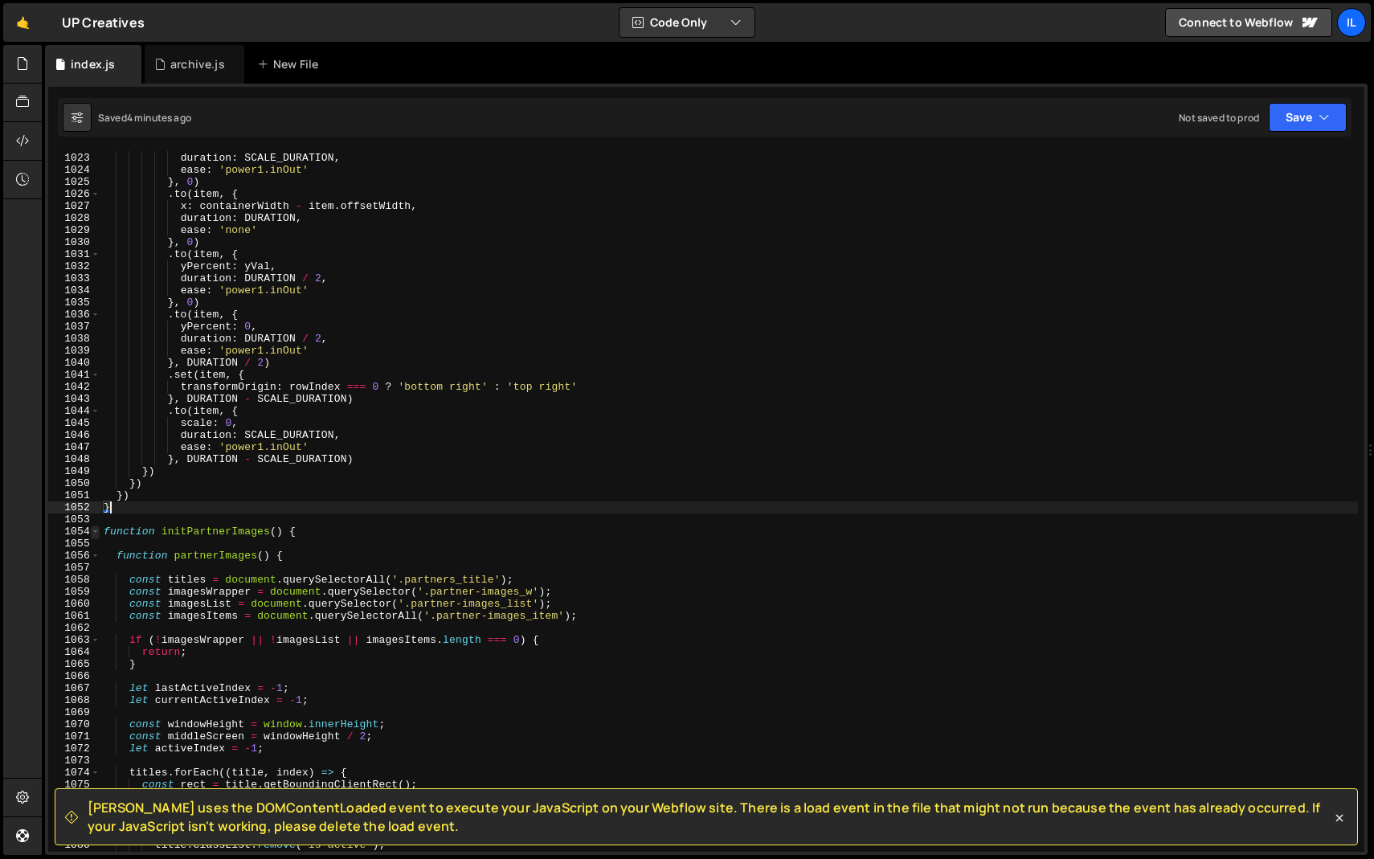
click at [95, 531] on span at bounding box center [95, 531] width 9 height 12
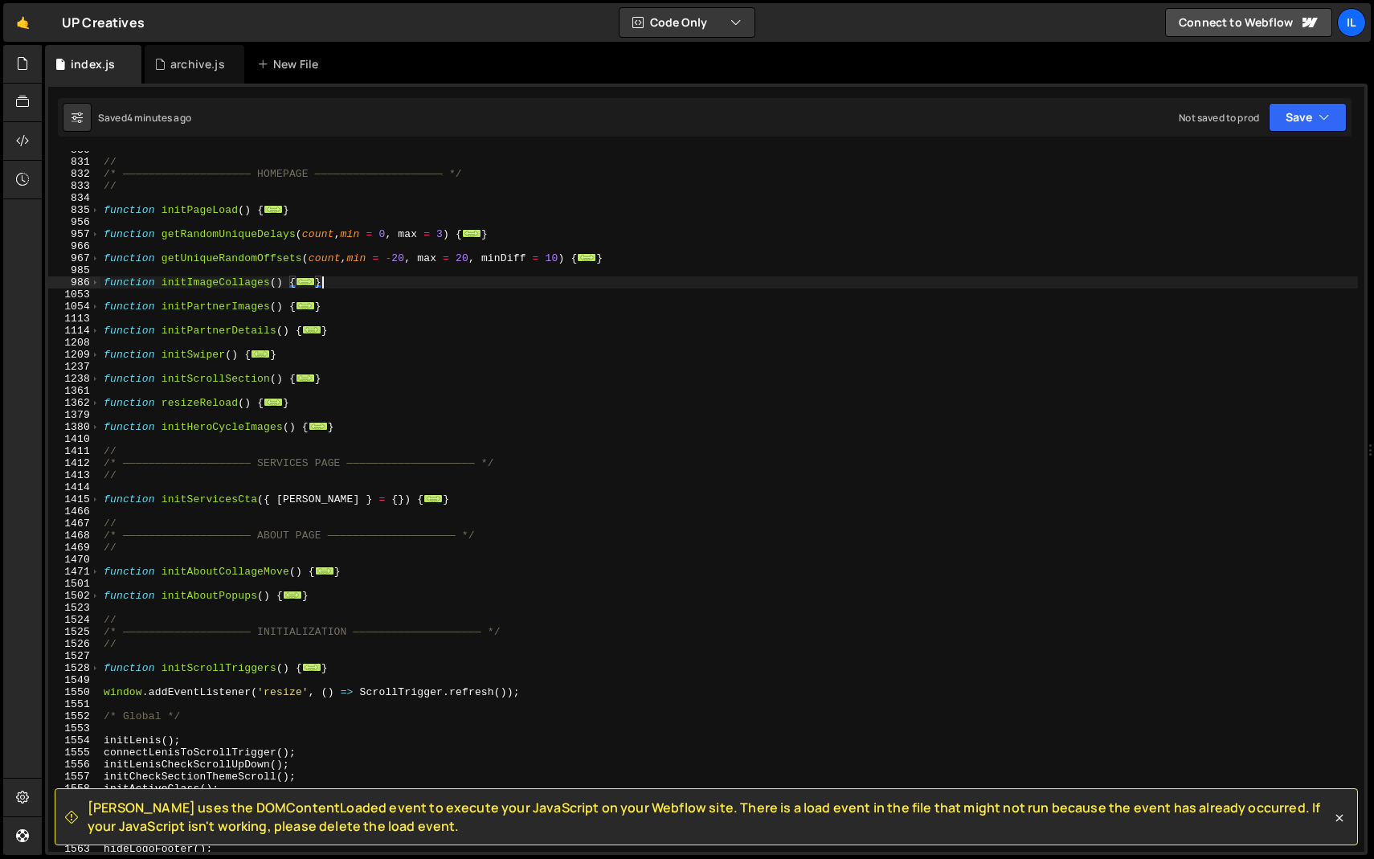
scroll to position [728, 0]
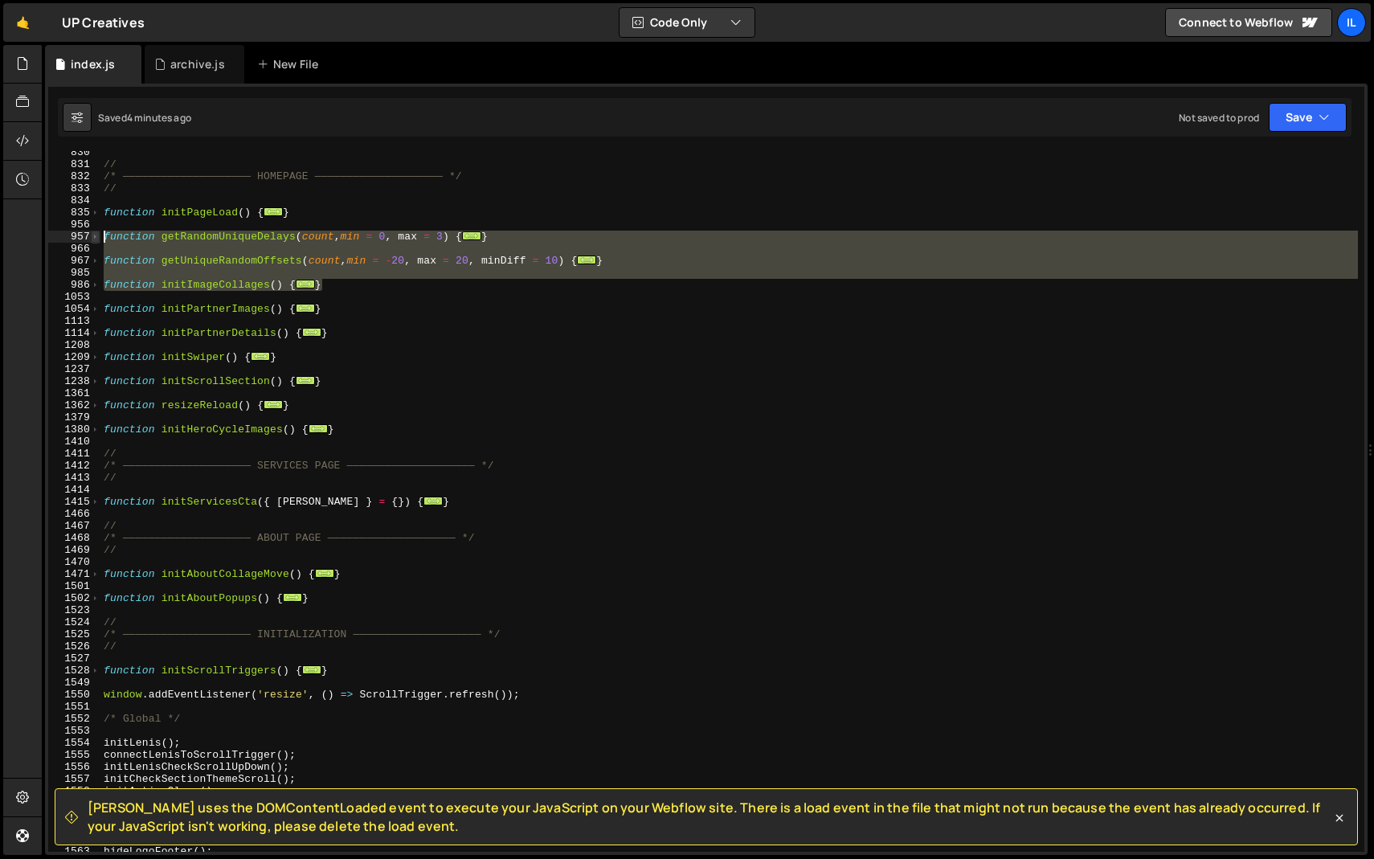
drag, startPoint x: 337, startPoint y: 284, endPoint x: 96, endPoint y: 239, distance: 244.3
click at [96, 239] on div "} 830 831 832 833 834 835 956 957 966 967 985 986 1053 1054 1113 1114 1208 1209…" at bounding box center [706, 501] width 1316 height 700
paste textarea "item"
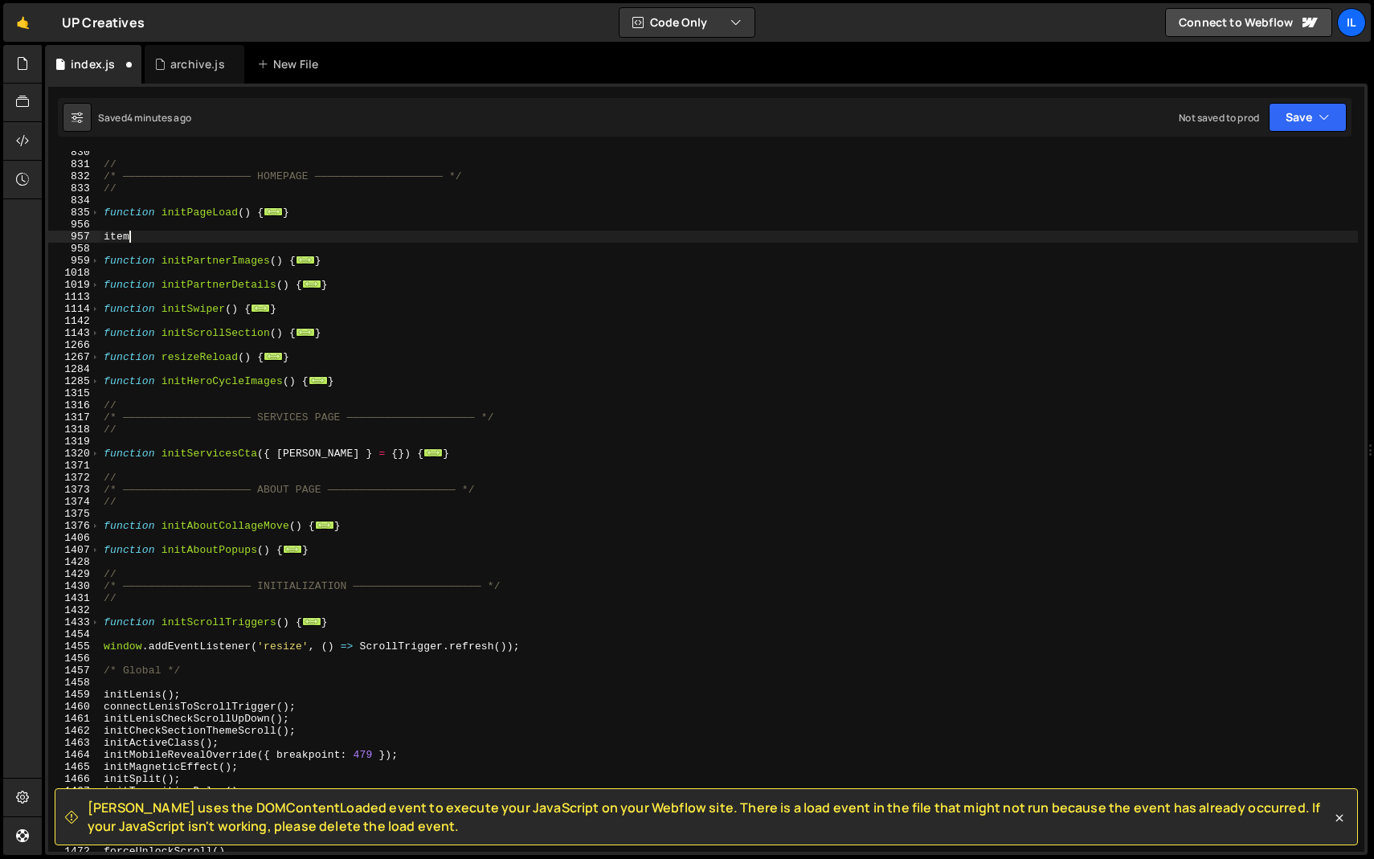
scroll to position [9993, 0]
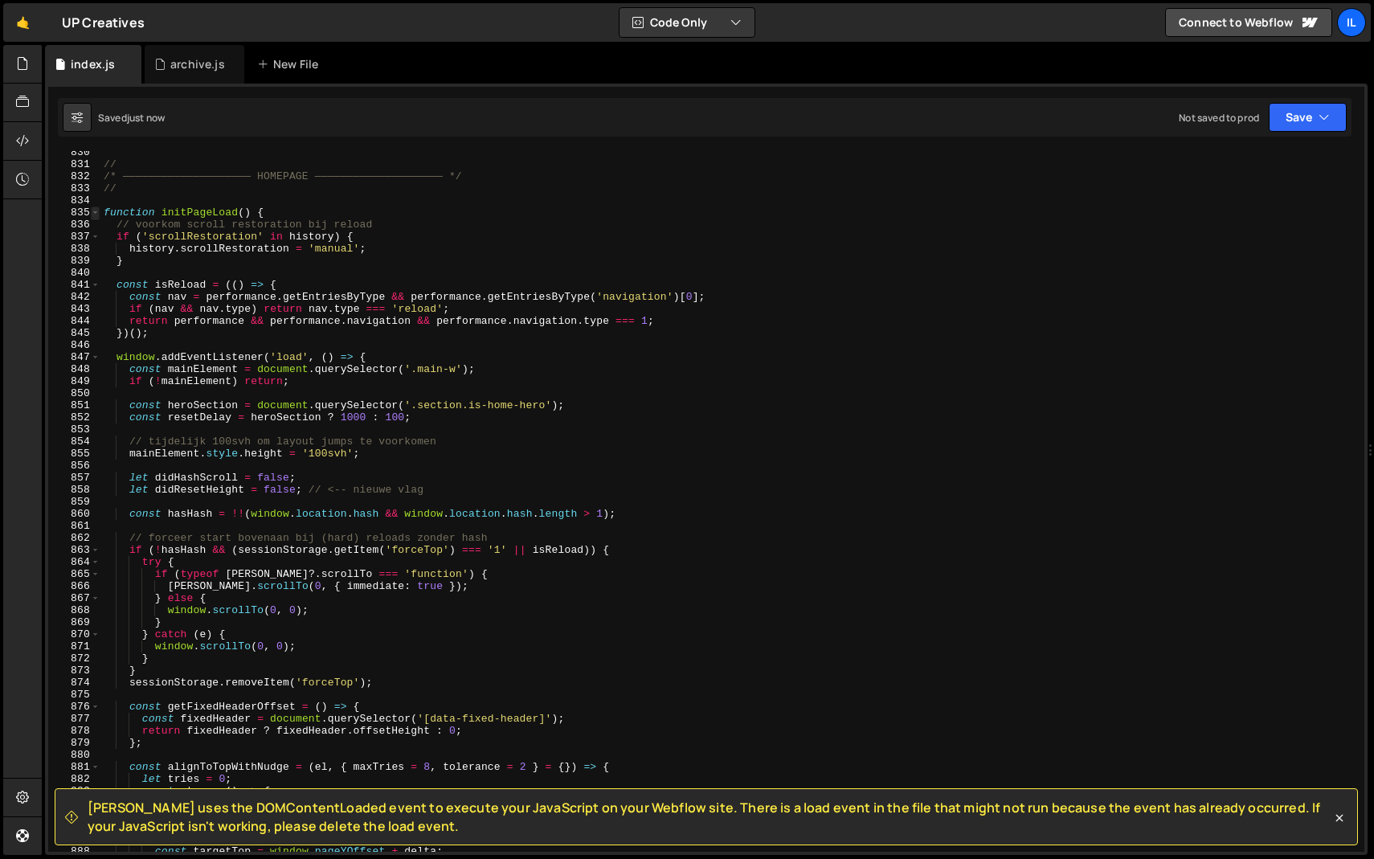
click at [97, 212] on span at bounding box center [95, 212] width 9 height 12
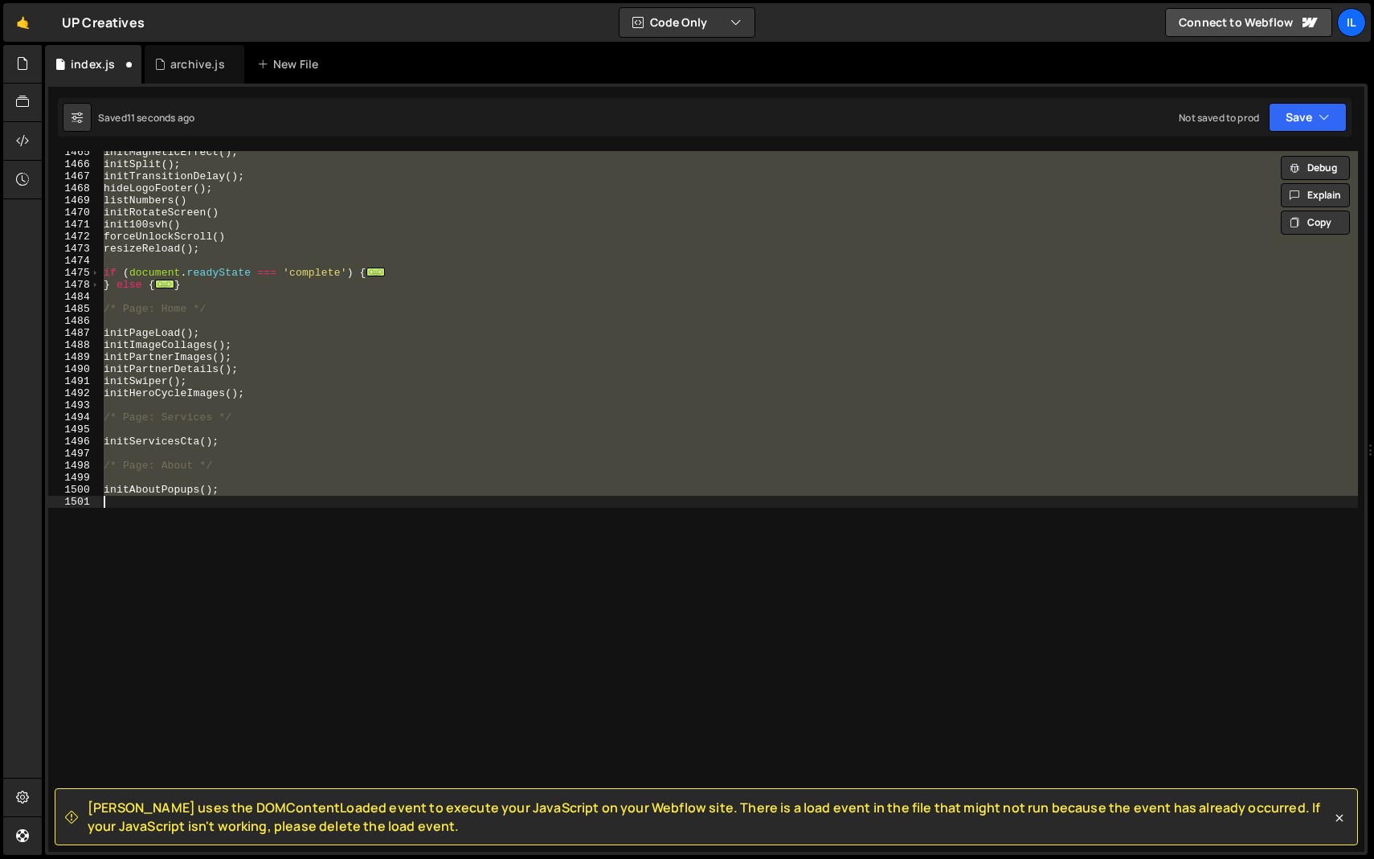
scroll to position [505, 0]
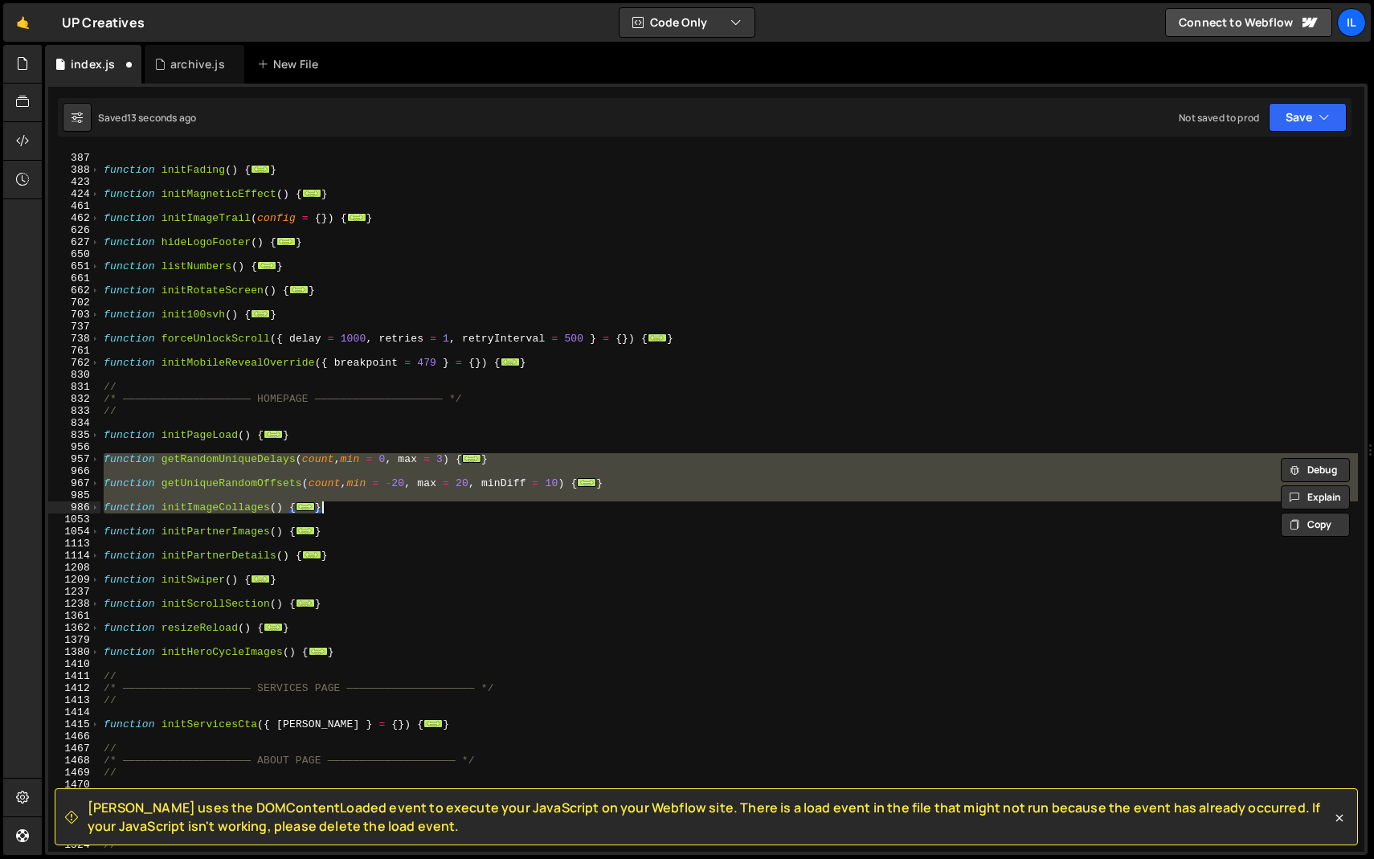
paste textarea
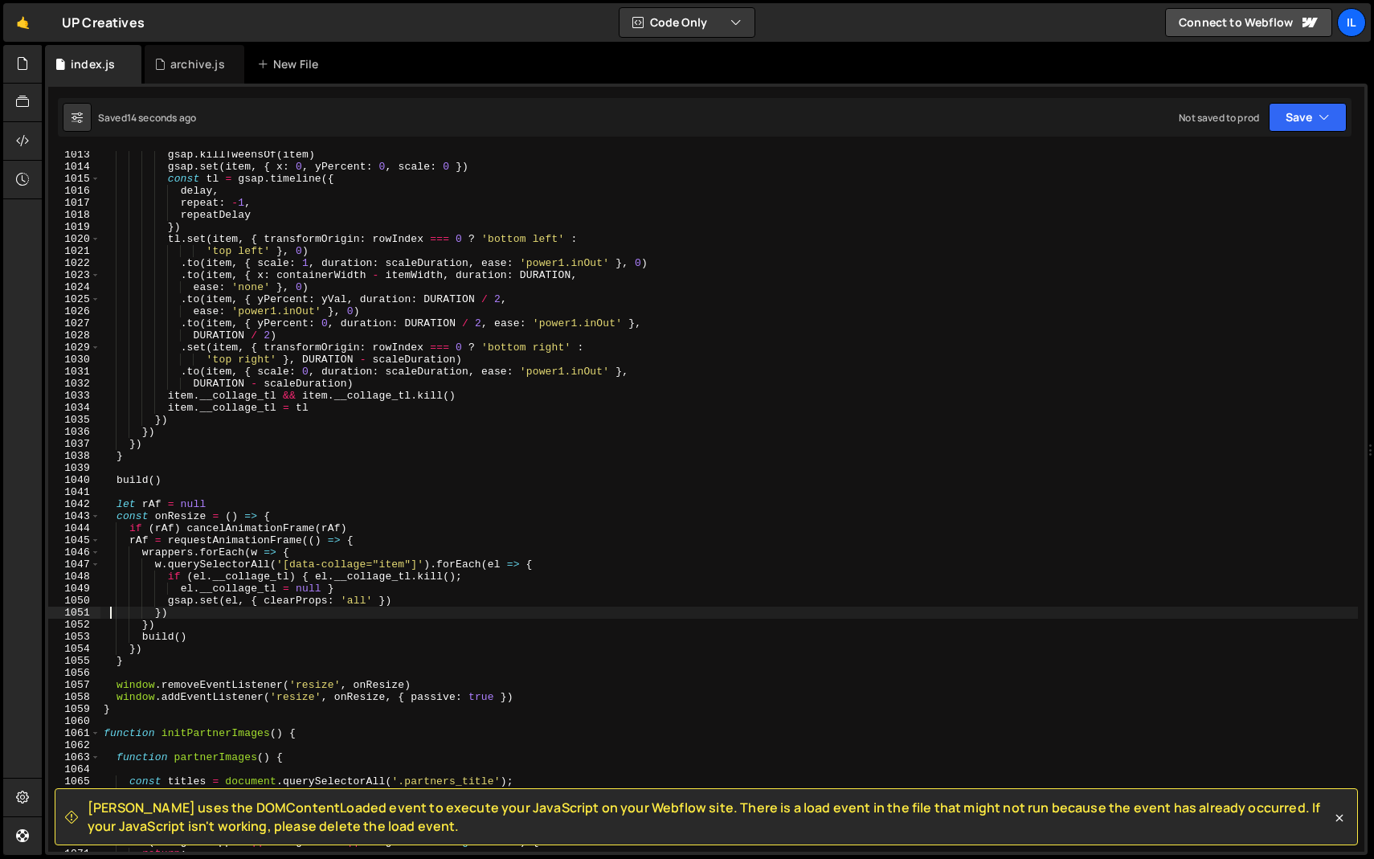
scroll to position [12202, 0]
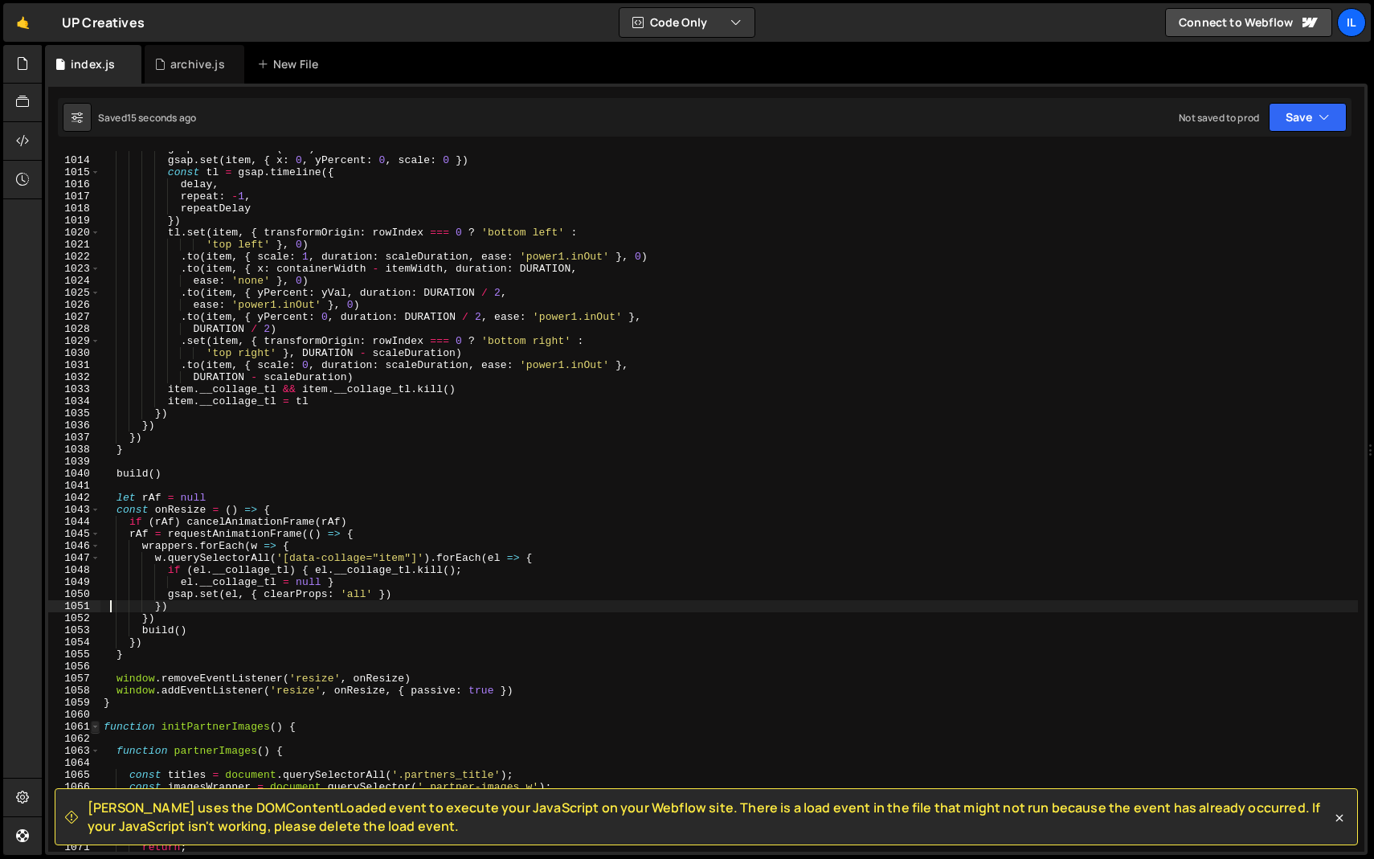
click at [93, 725] on span at bounding box center [95, 726] width 9 height 12
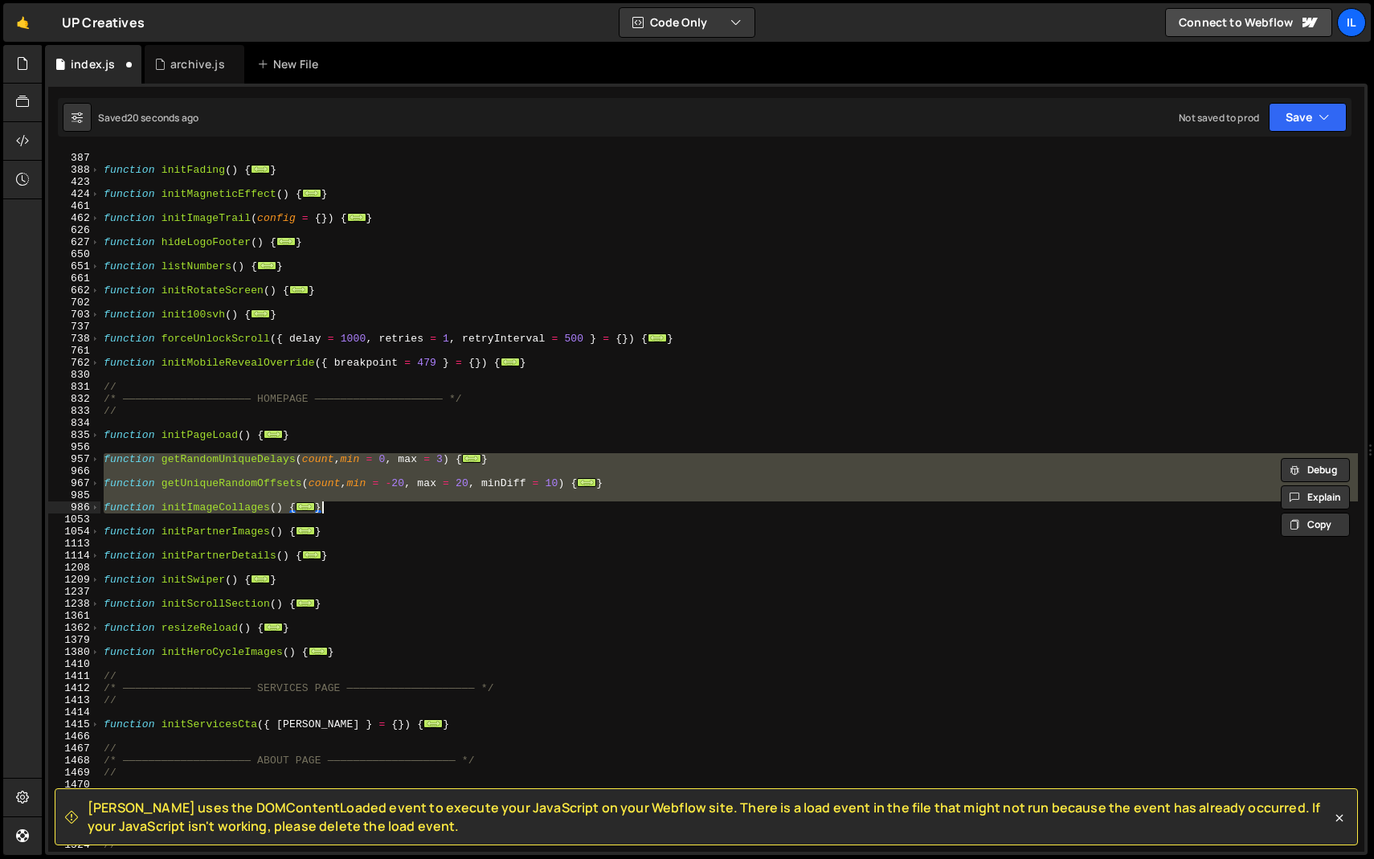
scroll to position [505, 0]
type textarea "}"
